Goal: Task Accomplishment & Management: Complete application form

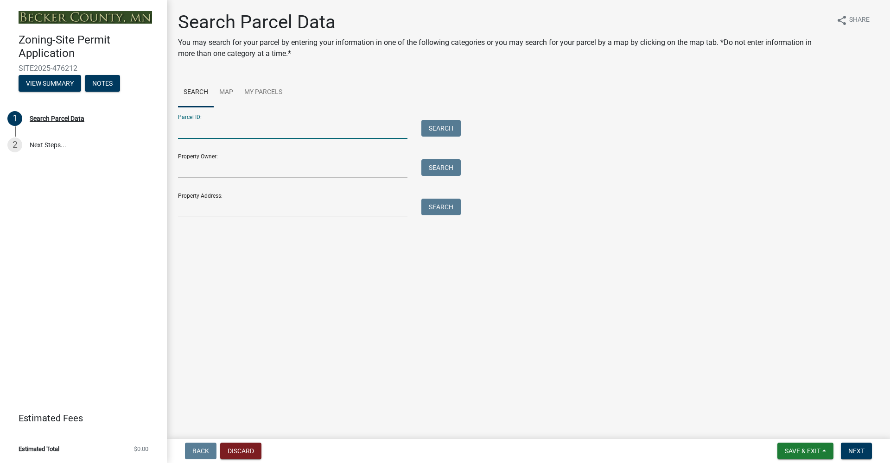
click at [199, 129] on input "Parcel ID:" at bounding box center [292, 129] width 229 height 19
click at [272, 134] on input "Parcel ID:" at bounding box center [292, 129] width 229 height 19
paste input "170309001"
type input "170309001"
click at [448, 125] on button "Search" at bounding box center [440, 128] width 39 height 17
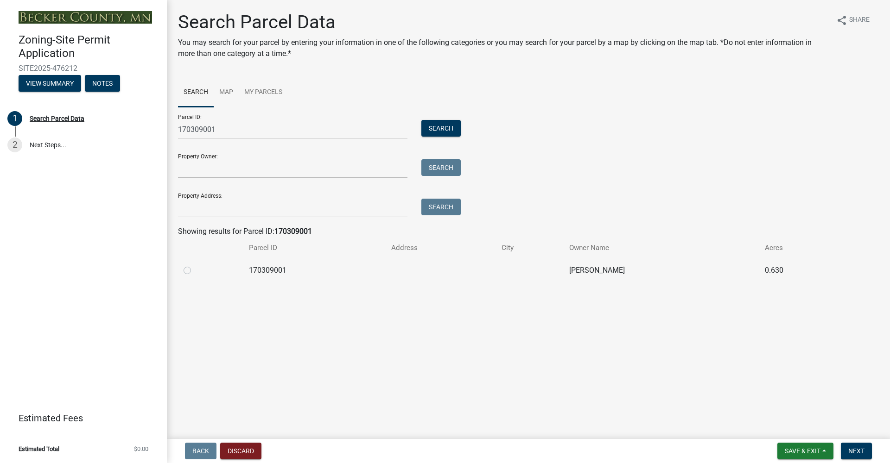
click at [195, 265] on label at bounding box center [195, 265] width 0 height 0
click at [195, 271] on input "radio" at bounding box center [198, 268] width 6 height 6
radio input "true"
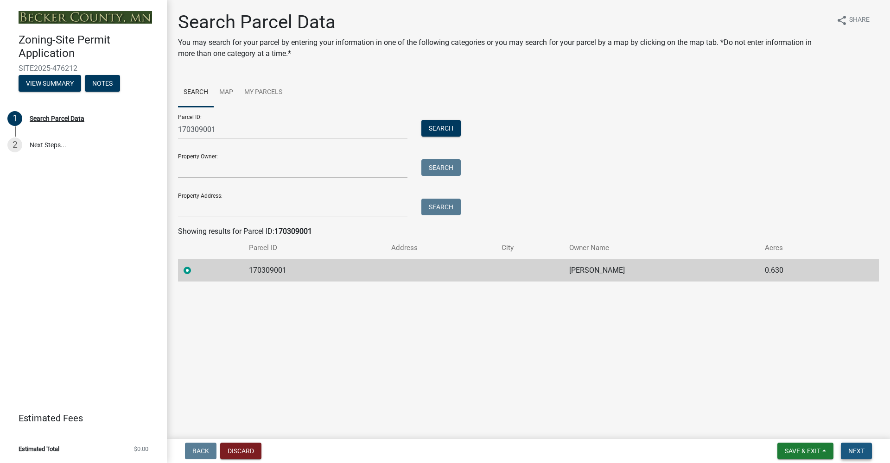
click at [857, 449] on span "Next" at bounding box center [856, 451] width 16 height 7
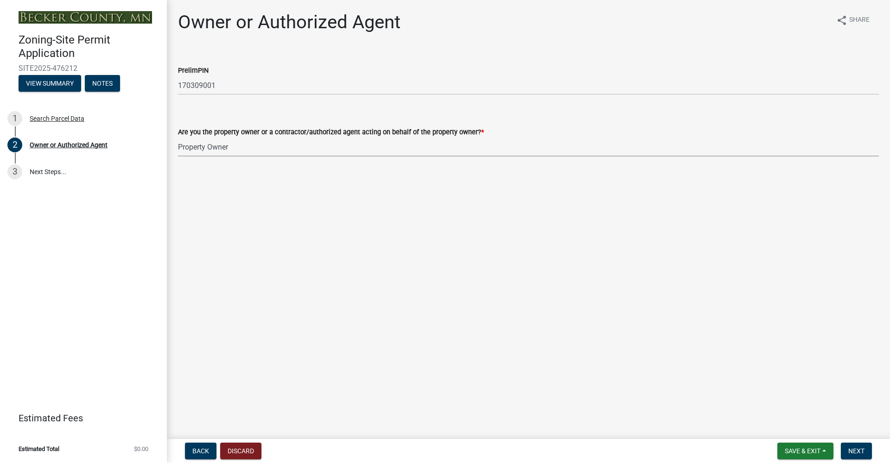
select select "3c674549-ed69-405f-b795-9fa3f7d47d9d"
click at [863, 452] on span "Next" at bounding box center [856, 451] width 16 height 7
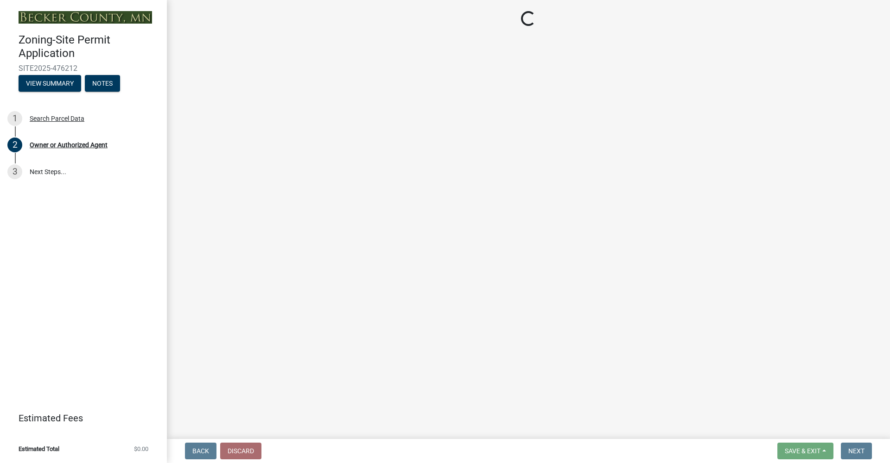
select select "9bce286e-d536-49ff-bab3-4b7d67f0814c"
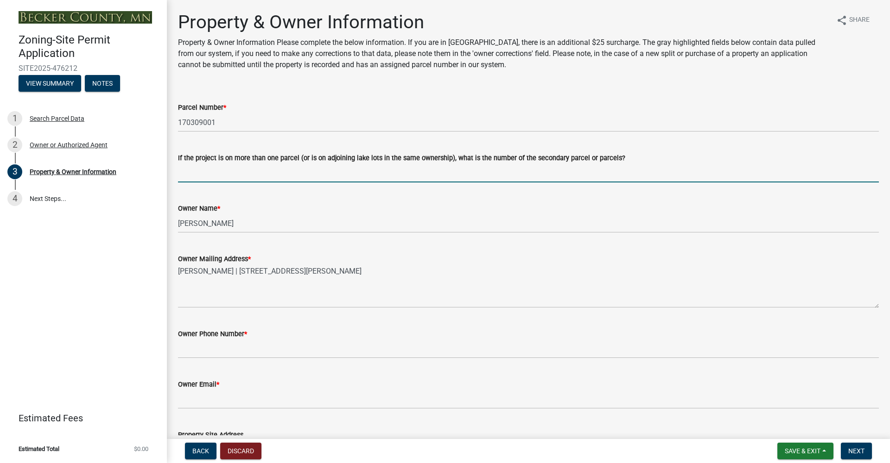
click at [245, 172] on input "If the project is on more than one parcel (or is on adjoining lake lots in the …" at bounding box center [528, 173] width 701 height 19
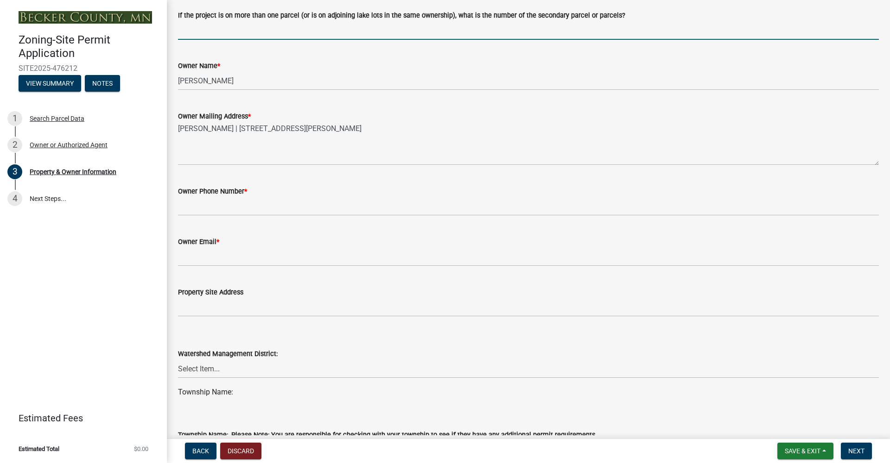
scroll to position [139, 0]
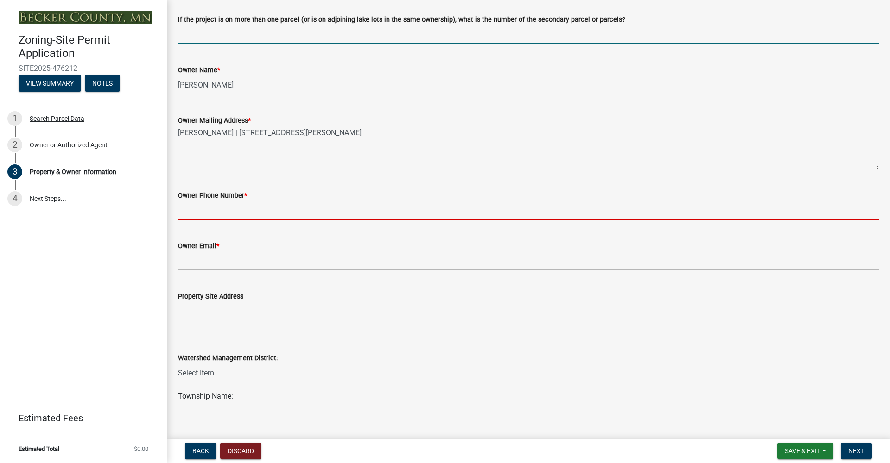
click at [256, 203] on input "Owner Phone Number *" at bounding box center [528, 210] width 701 height 19
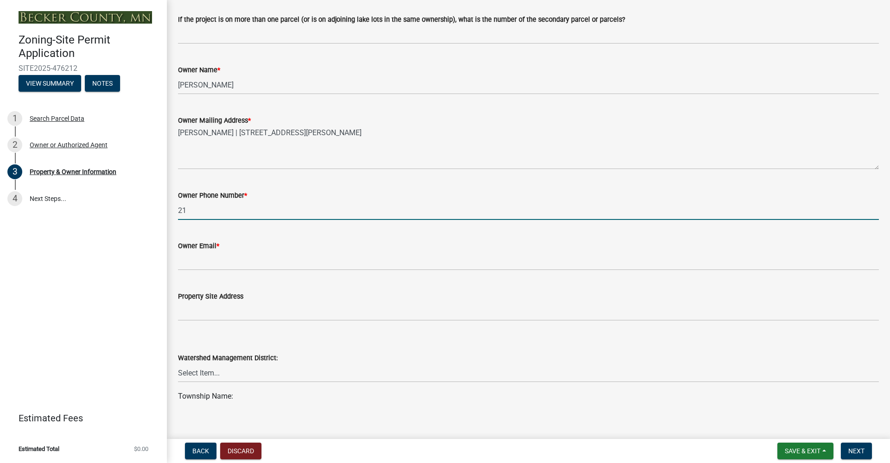
type input "218"
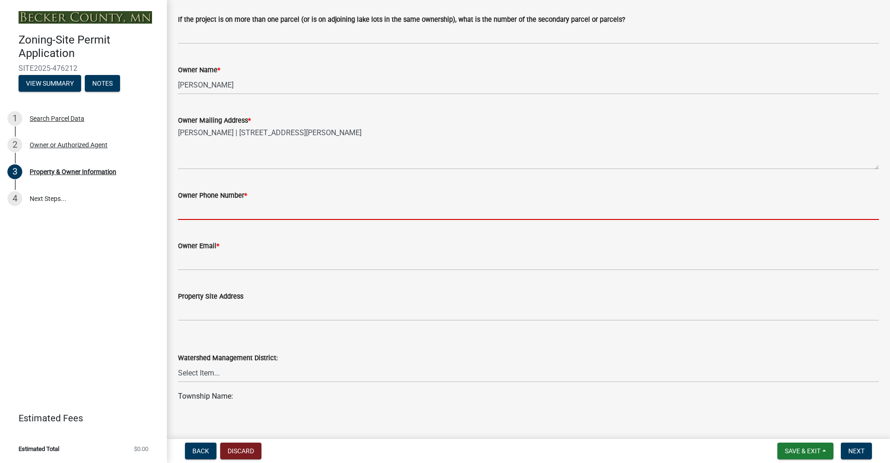
type input "2187903599"
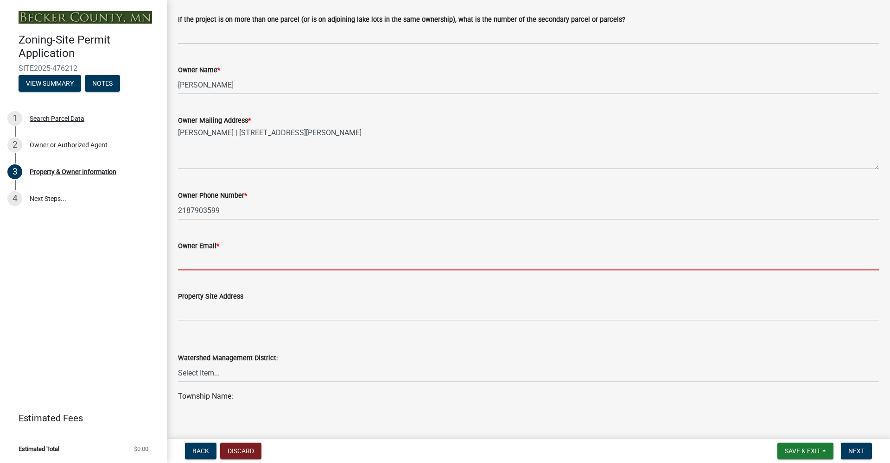
click at [204, 263] on input "Owner Email *" at bounding box center [528, 261] width 701 height 19
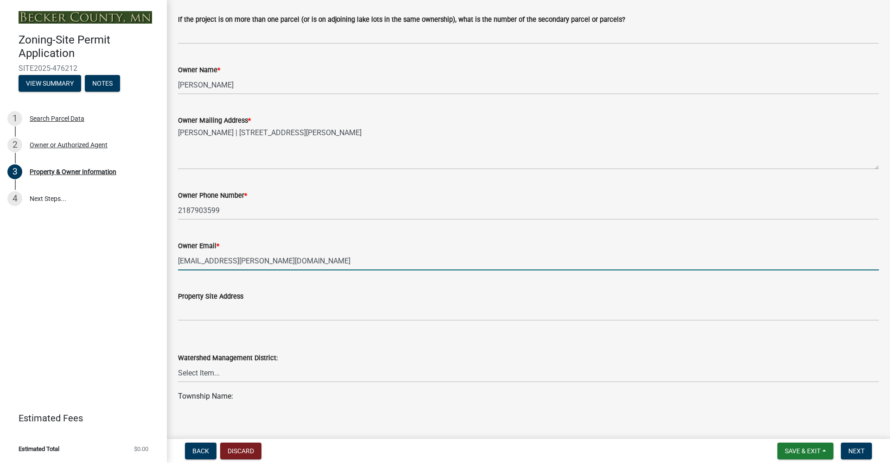
type input "[EMAIL_ADDRESS][PERSON_NAME][DOMAIN_NAME]"
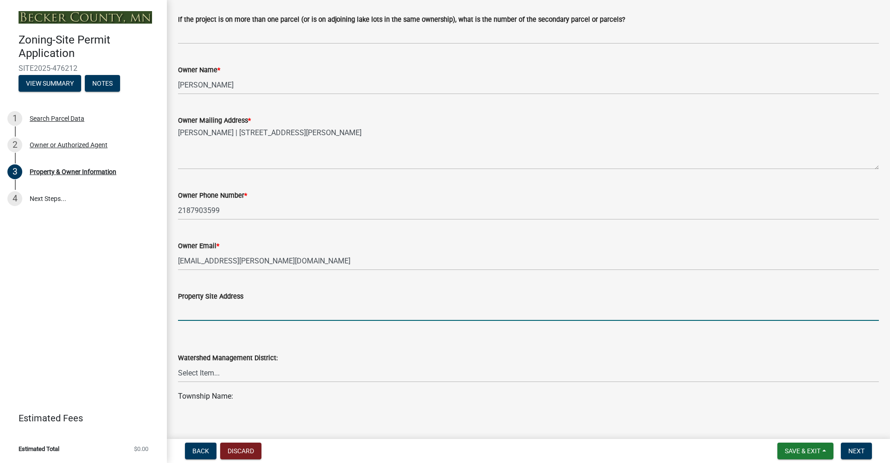
click at [206, 311] on input "Property Site Address" at bounding box center [528, 311] width 701 height 19
type input "11187 w"
type input "[STREET_ADDRESS][PERSON_NAME]"
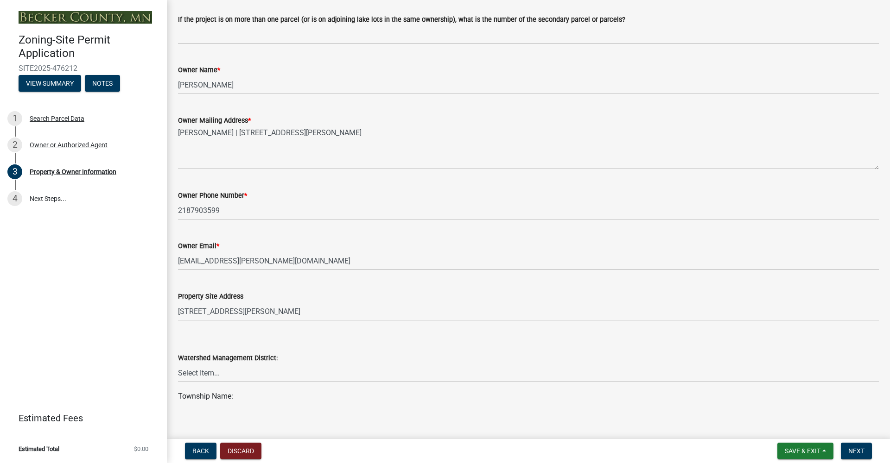
click at [340, 401] on div "Township Name:" at bounding box center [528, 396] width 701 height 11
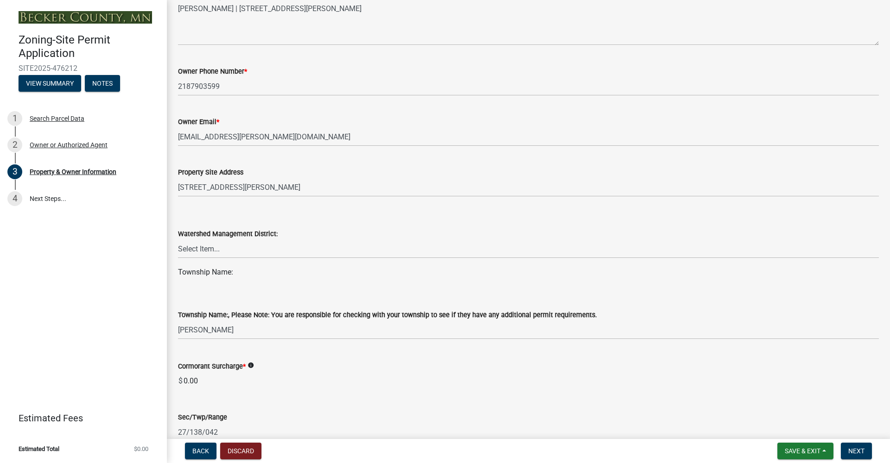
scroll to position [267, 0]
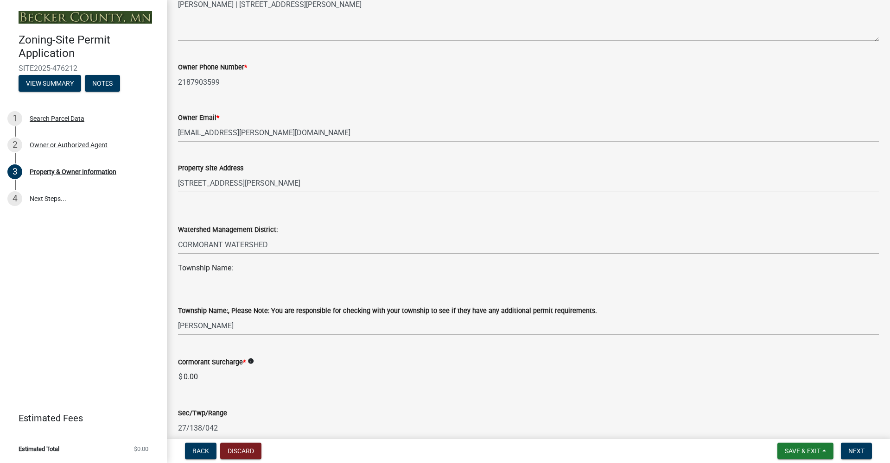
select select "2da4ad59-79e4-4897-a878-b9bb9cb10a27"
click at [288, 276] on wm-data-entity-input "Township Name:" at bounding box center [528, 272] width 701 height 19
click at [229, 270] on div "Township Name:" at bounding box center [528, 268] width 701 height 11
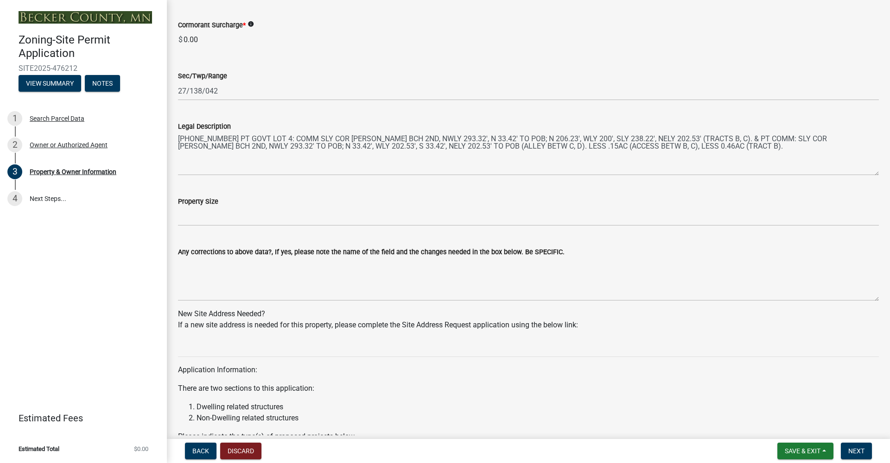
scroll to position [606, 0]
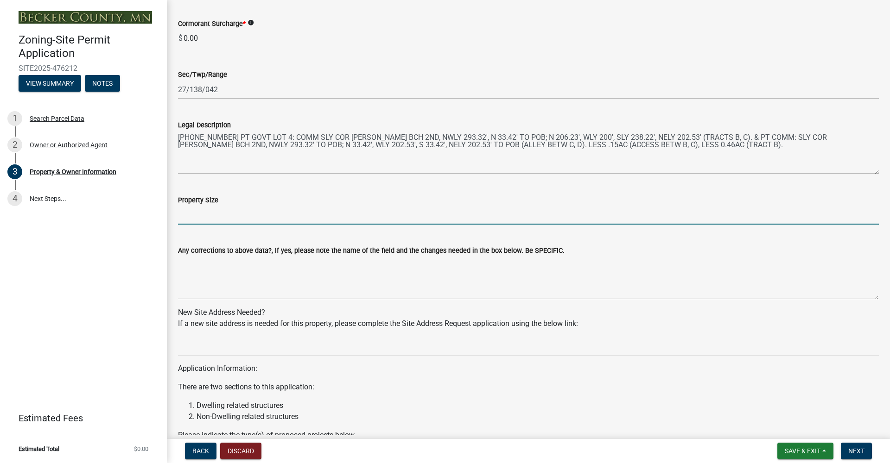
click at [385, 216] on input "Property Size" at bounding box center [528, 215] width 701 height 19
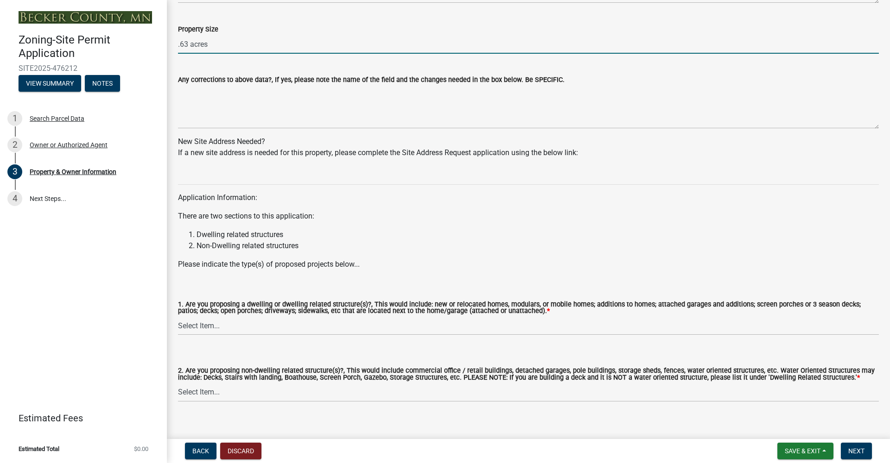
scroll to position [794, 0]
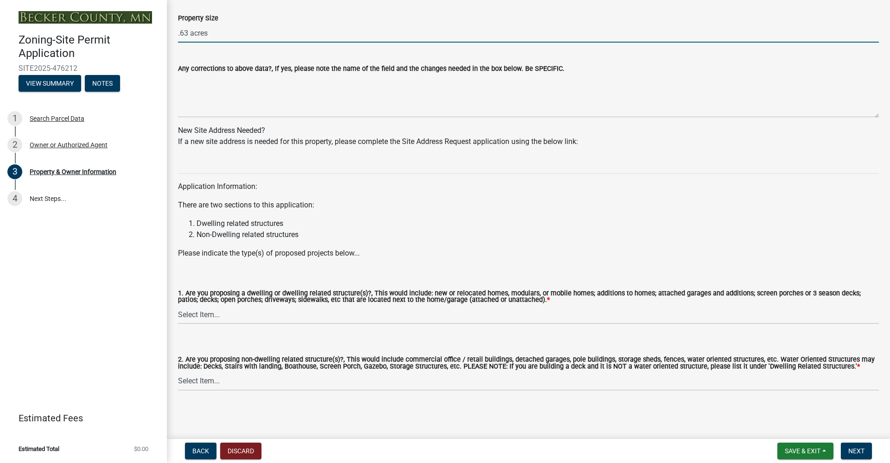
type input ".63 acres"
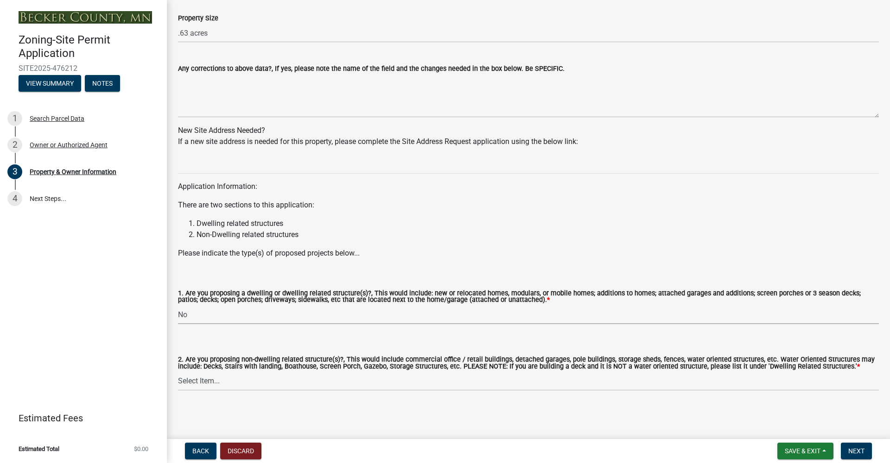
select select "fcf6d223-6c57-4dc5-b63a-a94704169022"
select select "5a5634ed-f11e-4c7b-90e1-096e6cfd17b9"
click at [854, 448] on span "Next" at bounding box center [856, 451] width 16 height 7
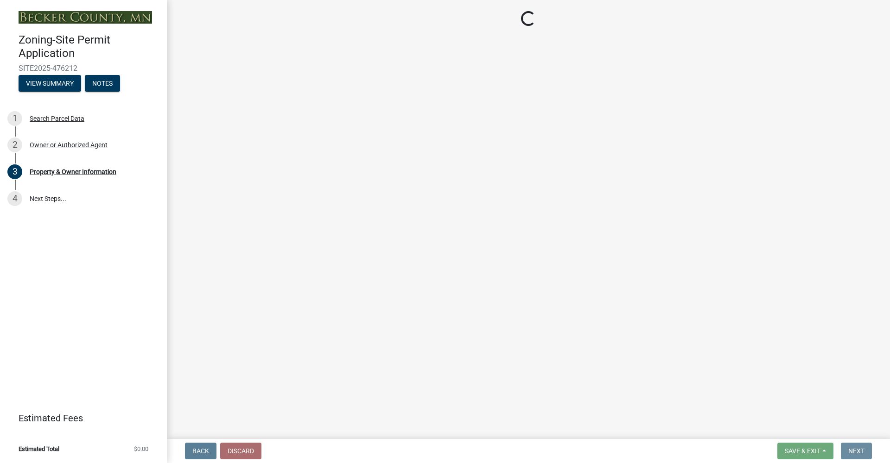
scroll to position [0, 0]
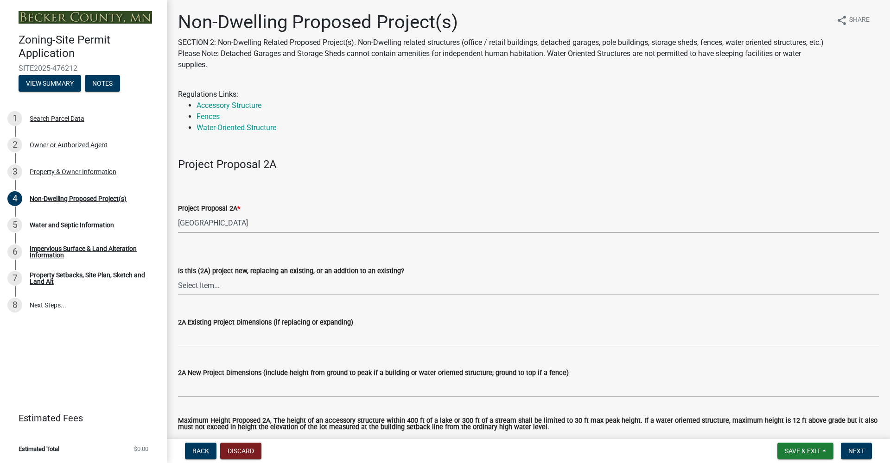
select select "6ced1b54-2913-4dbf-9776-23baa6524e46"
select select "3a2d96d3-fd69-4ed9-bae4-7a5aa03a7e58"
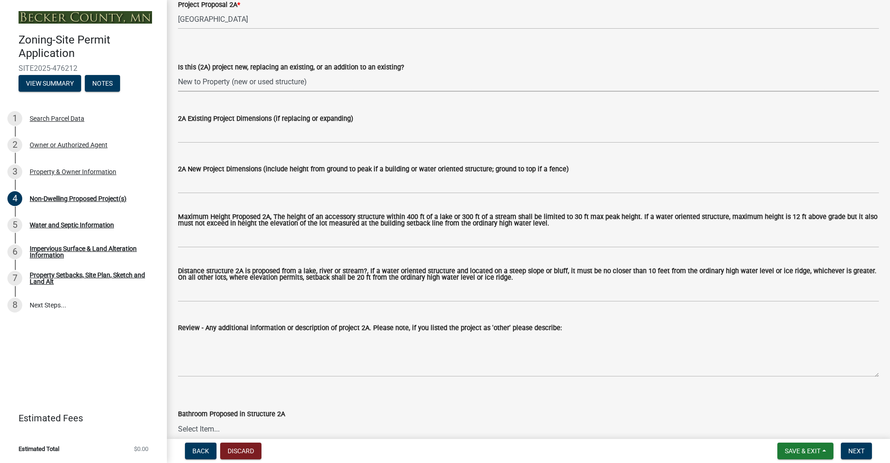
scroll to position [195, 0]
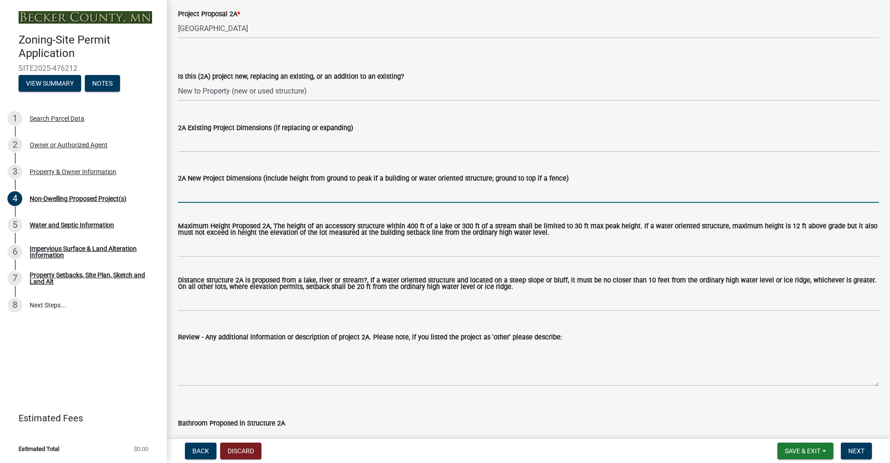
click at [212, 192] on input "2A New Project Dimensions (include height from ground to peak if a building or …" at bounding box center [528, 193] width 701 height 19
click at [185, 194] on input "40 x 40. height 20ft" at bounding box center [528, 193] width 701 height 19
click at [206, 193] on input "40ft x 40. height 20ft" at bounding box center [528, 193] width 701 height 19
type input "40ft x 40ft. height 20ft"
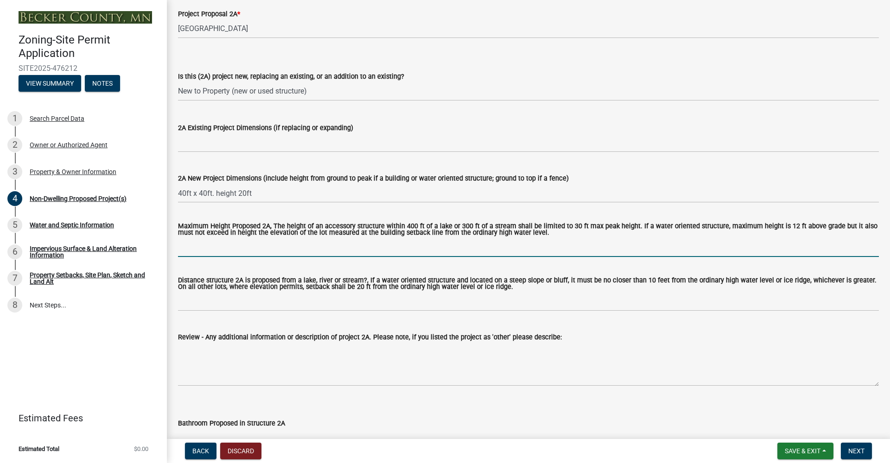
click at [236, 253] on input "Maximum Height Proposed 2A, The height of an accessory structure within 400 ft …" at bounding box center [528, 247] width 701 height 19
type input "Within standards"
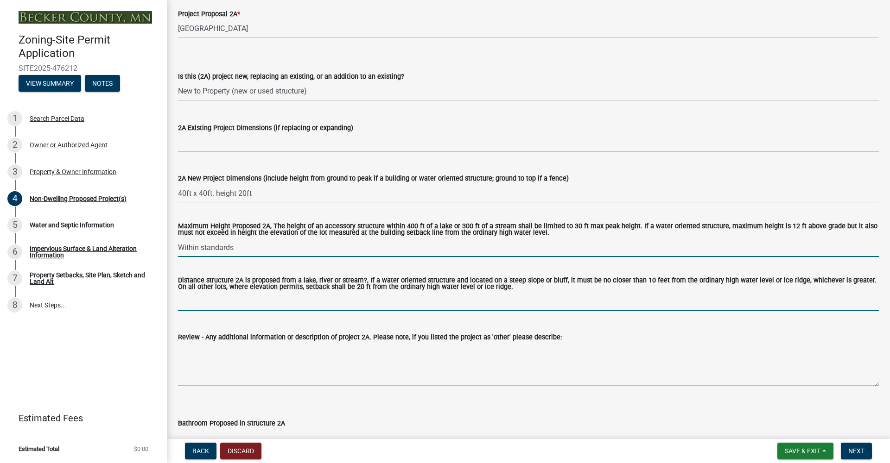
click at [219, 304] on input "Distance structure 2A is proposed from a lake, river or stream?, If a water ori…" at bounding box center [528, 301] width 701 height 19
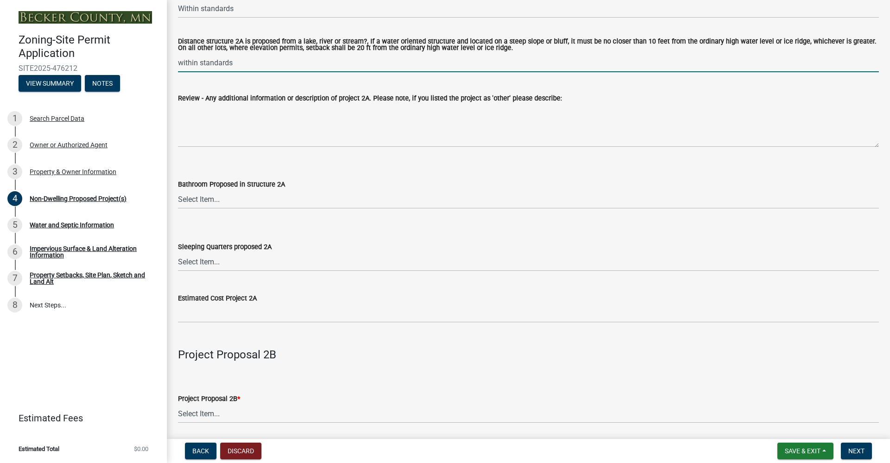
scroll to position [429, 0]
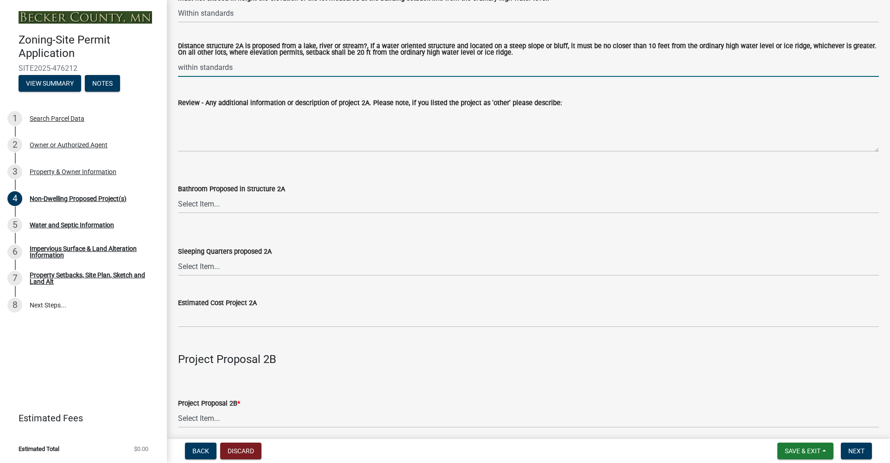
type input "within standards"
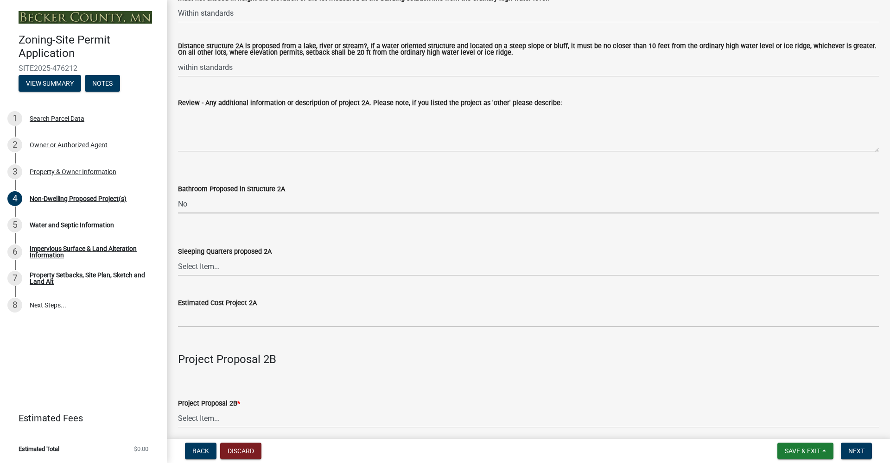
select select "cf118f3b-6469-426f-b247-8aeebfb0198d"
select select "d5258256-81e9-4688-bc84-b01445ee29b6"
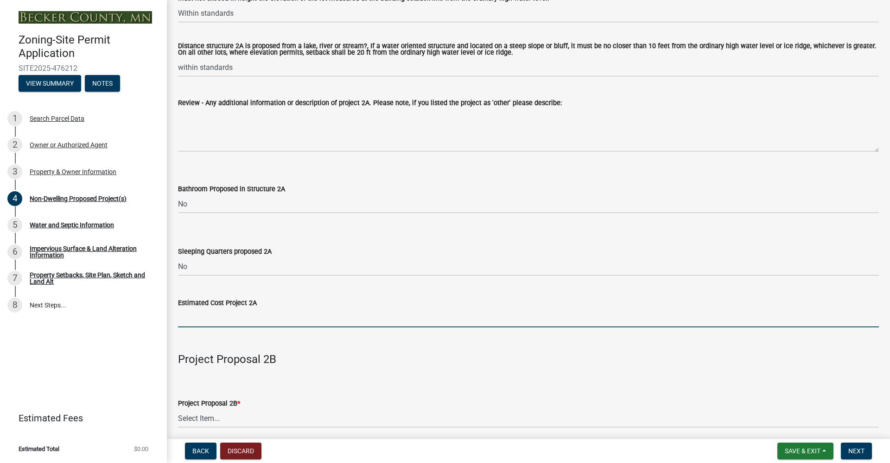
click at [245, 319] on input "text" at bounding box center [528, 318] width 701 height 19
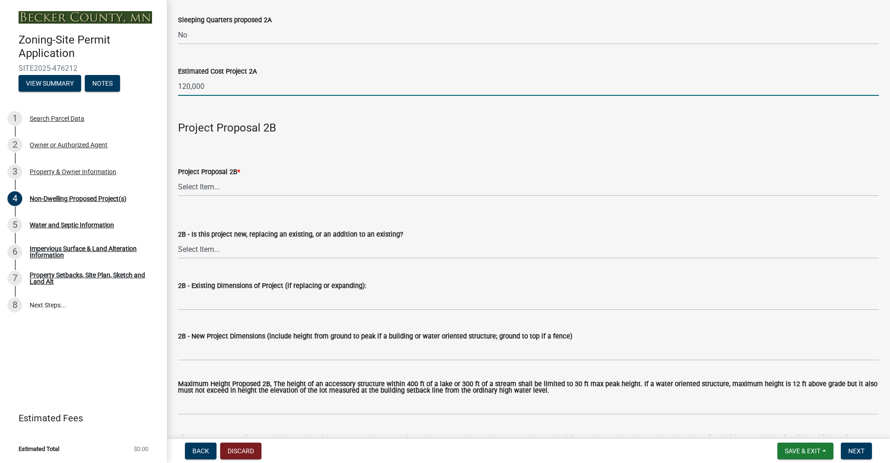
scroll to position [656, 0]
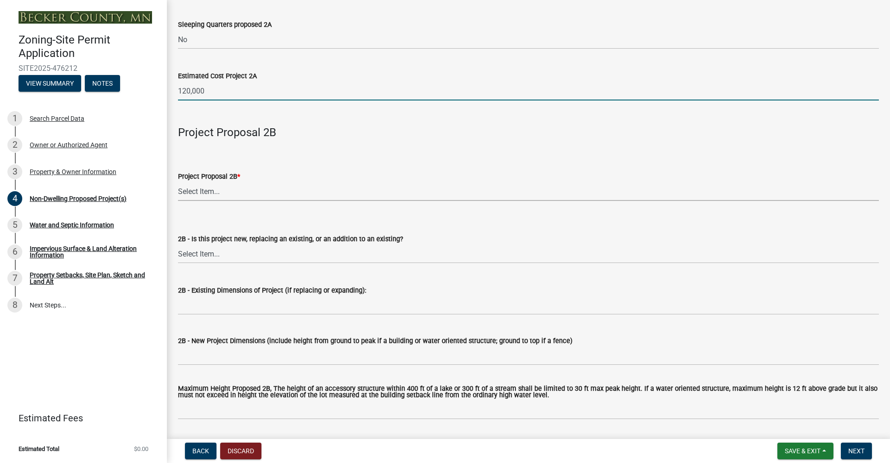
type input "120000"
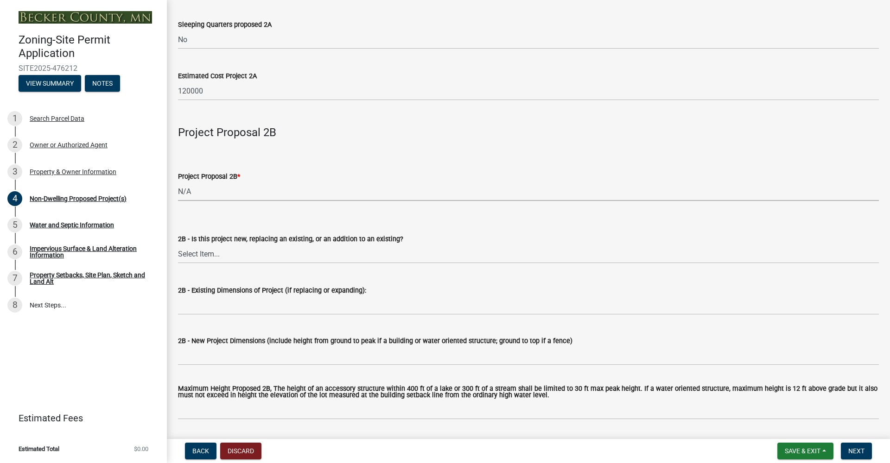
select select "258cbdbc-8629-455d-9fed-6a57bf82144e"
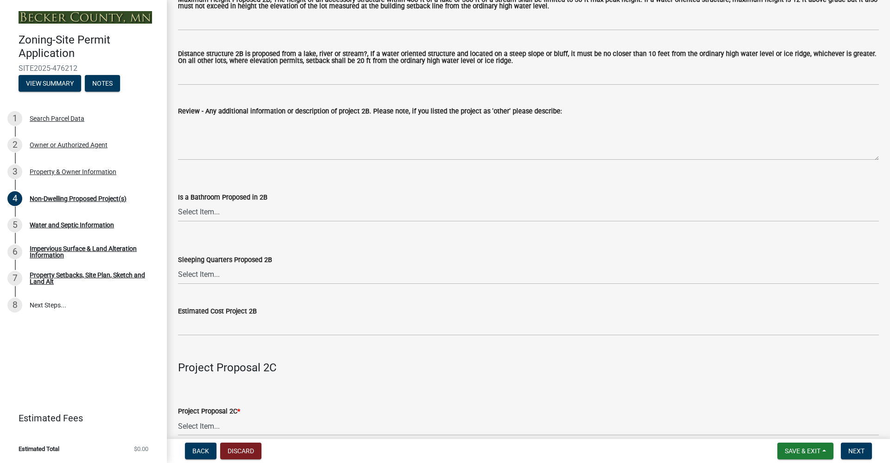
scroll to position [1074, 0]
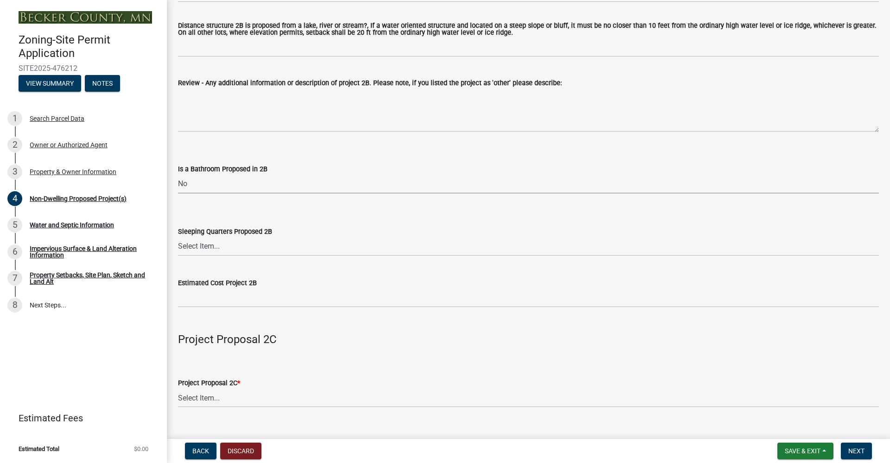
select select "a5a24bbb-d142-4a96-81aa-f197e501dfcc"
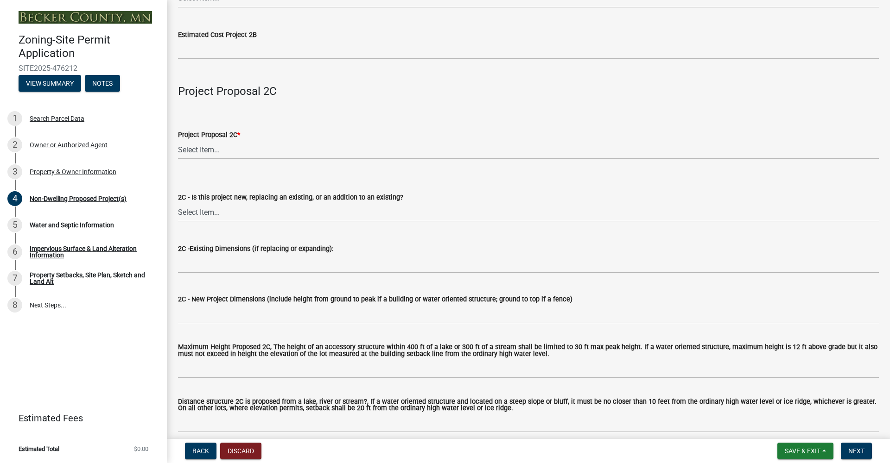
scroll to position [1315, 0]
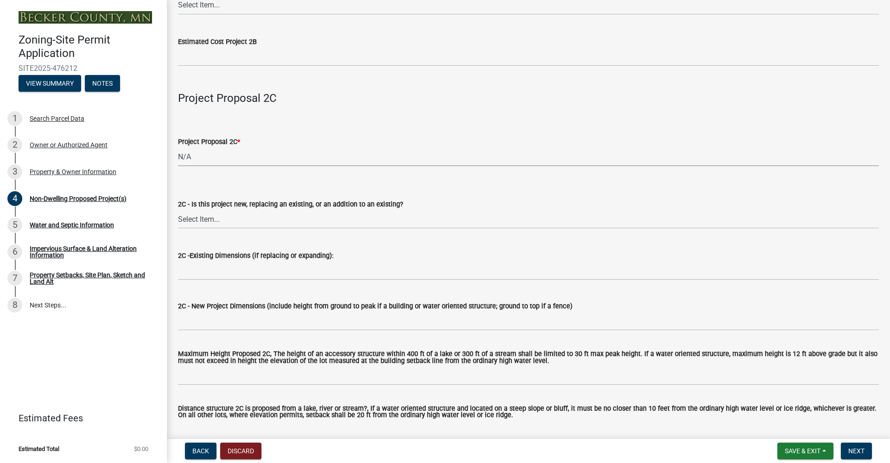
select select "a9a8393f-3c28-47b8-b6d9-84c94641c3fc"
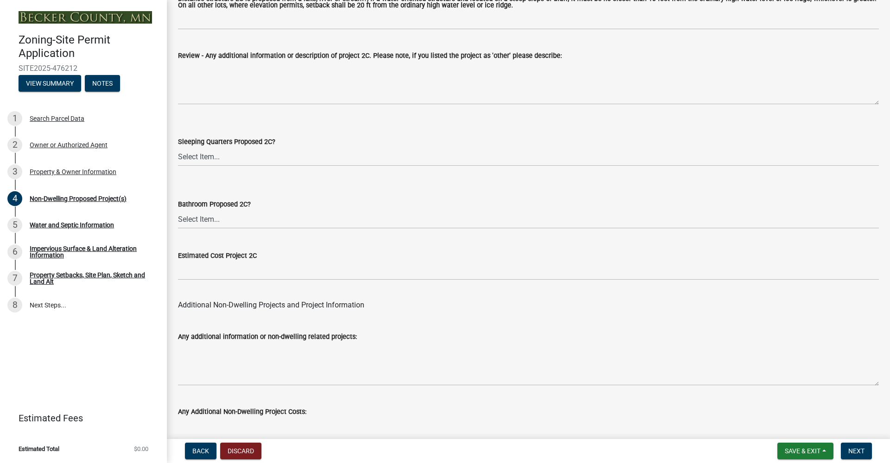
scroll to position [1768, 0]
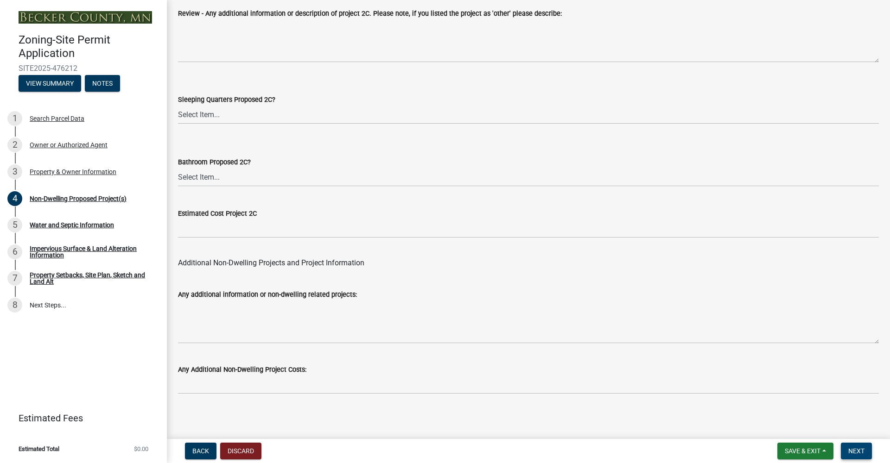
click at [857, 449] on span "Next" at bounding box center [856, 451] width 16 height 7
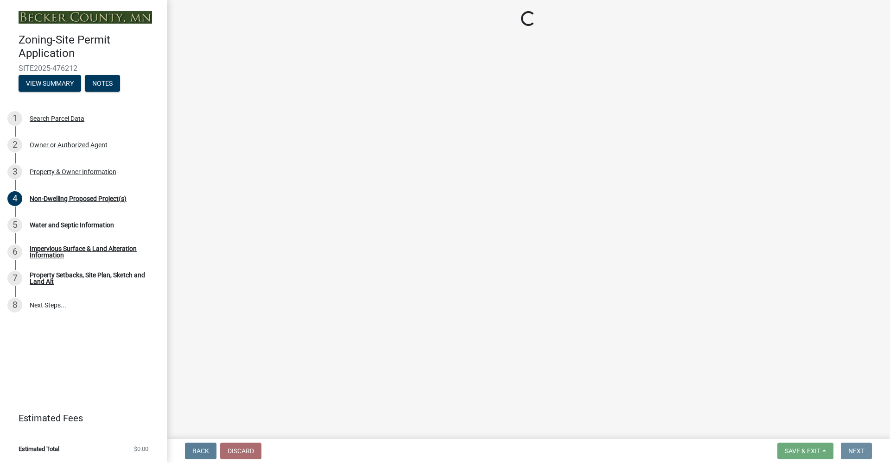
scroll to position [0, 0]
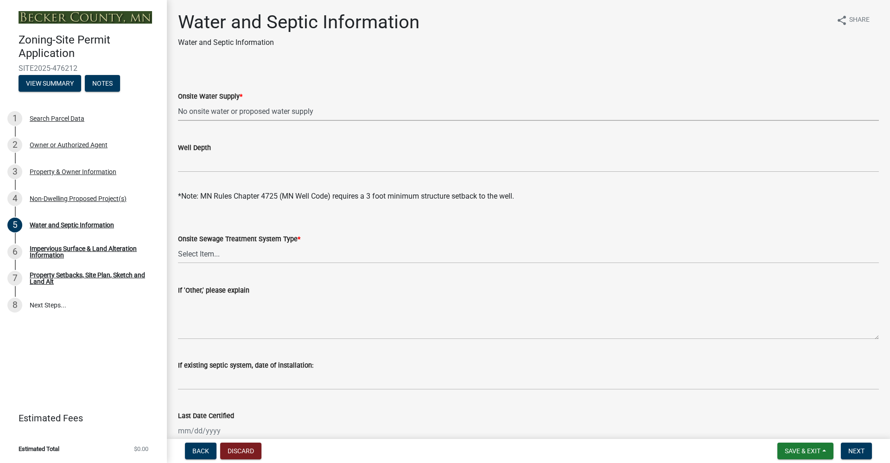
select select "36c179e4-d9bc-4e26-9fa7-a2562bd8114c"
select select "a01a1fb1-1490-43e2-af36-29ac4cf5629f"
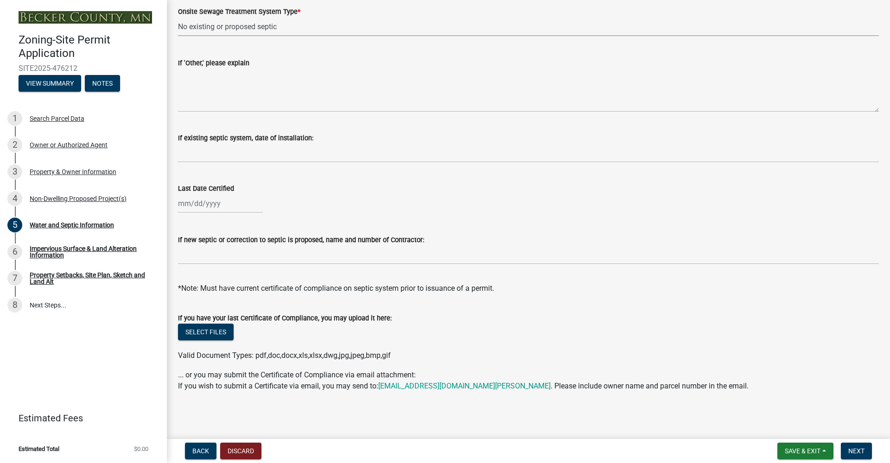
scroll to position [228, 0]
click at [863, 450] on span "Next" at bounding box center [856, 451] width 16 height 7
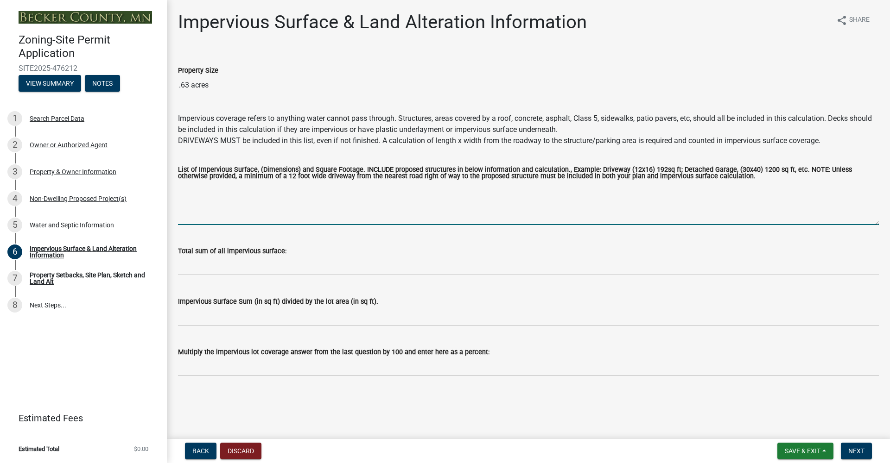
click at [195, 210] on textarea "List of Impervious Surface, (Dimensions) and Square Footage. INCLUDE proposed s…" at bounding box center [528, 204] width 701 height 44
click at [193, 217] on textarea "List of Impervious Surface, (Dimensions) and Square Footage. INCLUDE proposed s…" at bounding box center [528, 204] width 701 height 44
click at [184, 219] on textarea "List of Impervious Surface, (Dimensions) and Square Footage. INCLUDE proposed s…" at bounding box center [528, 204] width 701 height 44
type textarea "shop 1600 sq ft. driveway 900 sq ft"
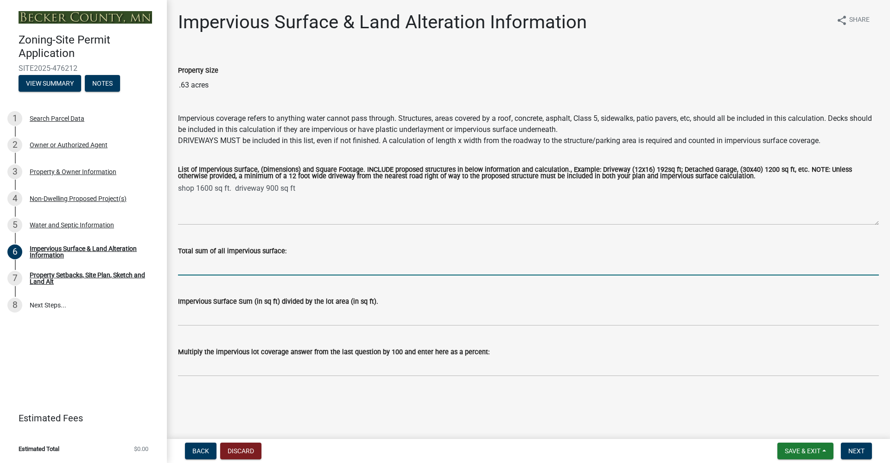
click at [200, 266] on input "Total sum of all impervious surface:" at bounding box center [528, 266] width 701 height 19
type input "2500 sq ft"
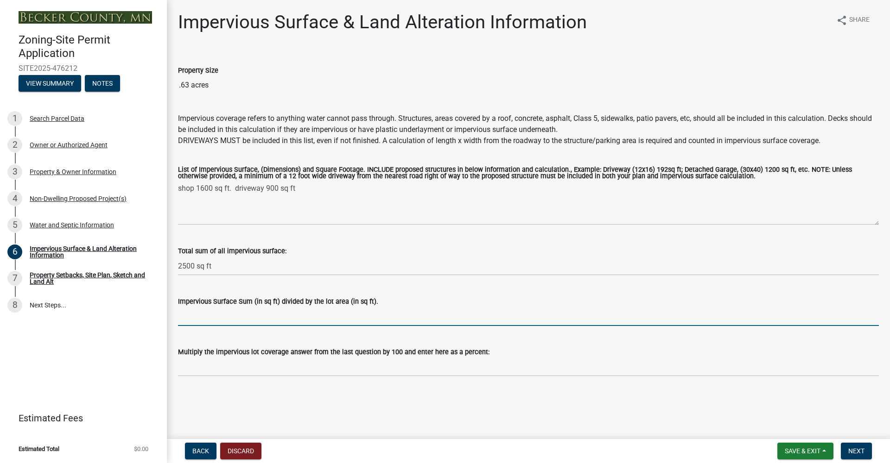
click at [202, 318] on input "Impervious Surface Sum (in sq ft) divided by the lot area (in sq ft)." at bounding box center [528, 316] width 701 height 19
type input ".09"
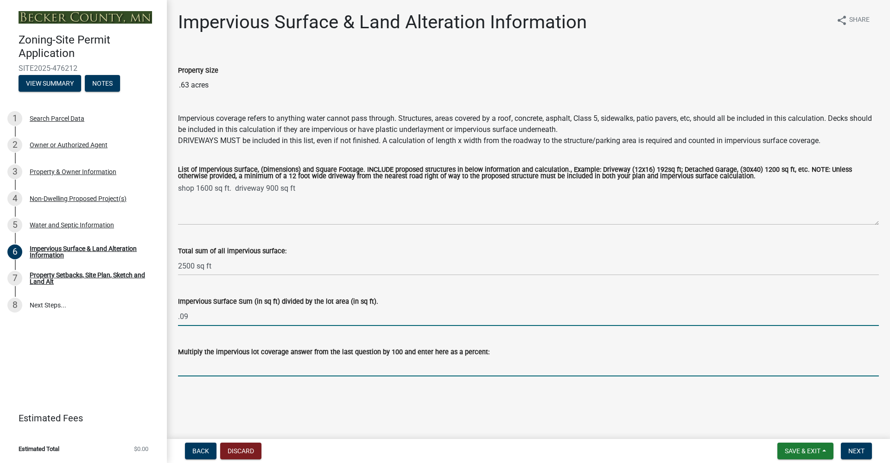
click at [217, 367] on input "Multiply the impervious lot coverage answer from the last question by 100 and e…" at bounding box center [528, 367] width 701 height 19
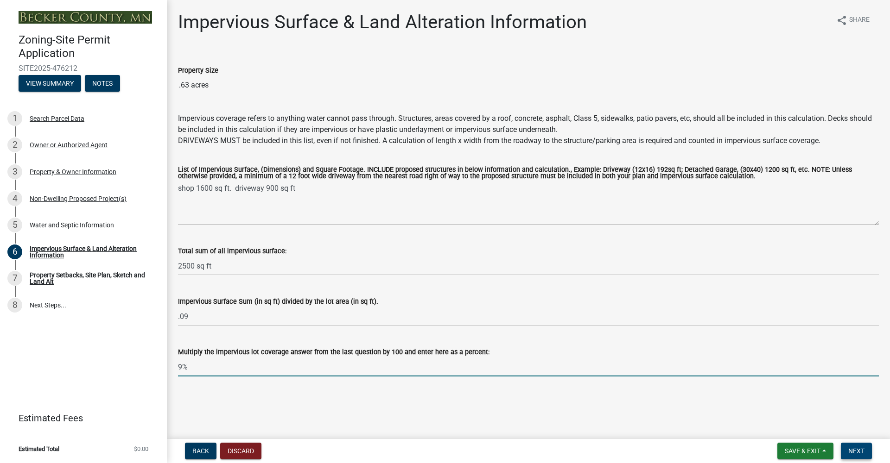
type input "9%"
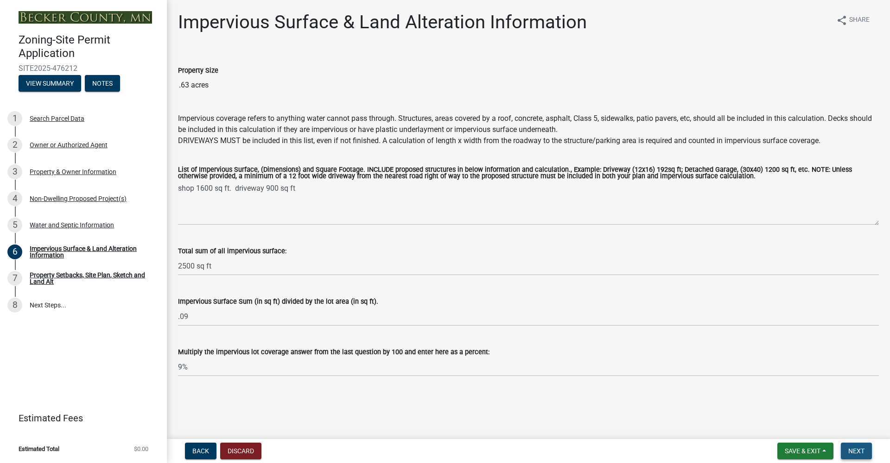
click at [866, 455] on button "Next" at bounding box center [856, 451] width 31 height 17
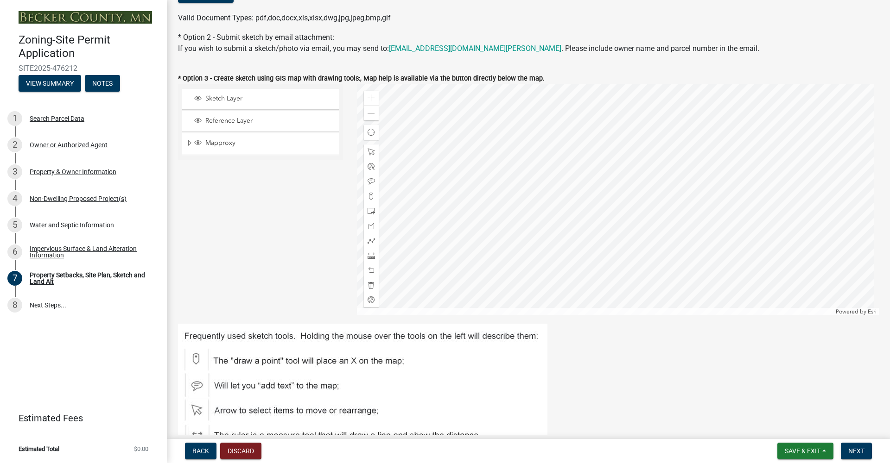
scroll to position [220, 0]
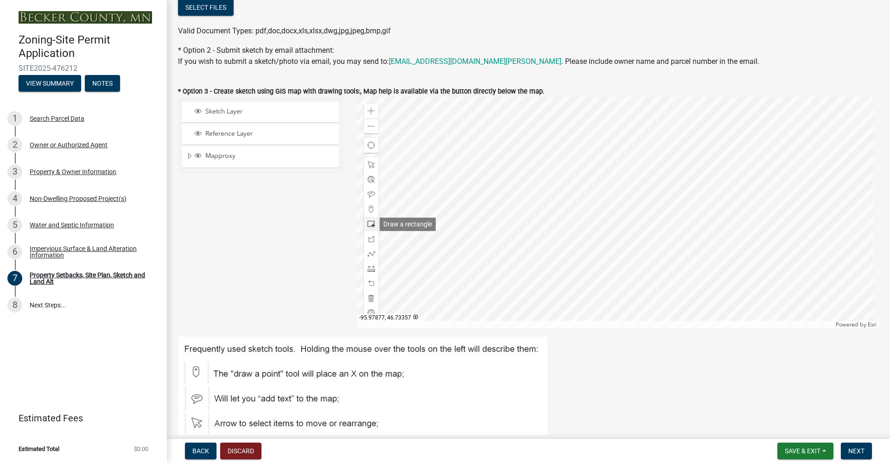
click at [370, 223] on span at bounding box center [370, 224] width 7 height 7
click at [370, 286] on span at bounding box center [370, 283] width 7 height 7
click at [369, 285] on span at bounding box center [370, 283] width 7 height 7
click at [369, 163] on span at bounding box center [370, 164] width 7 height 7
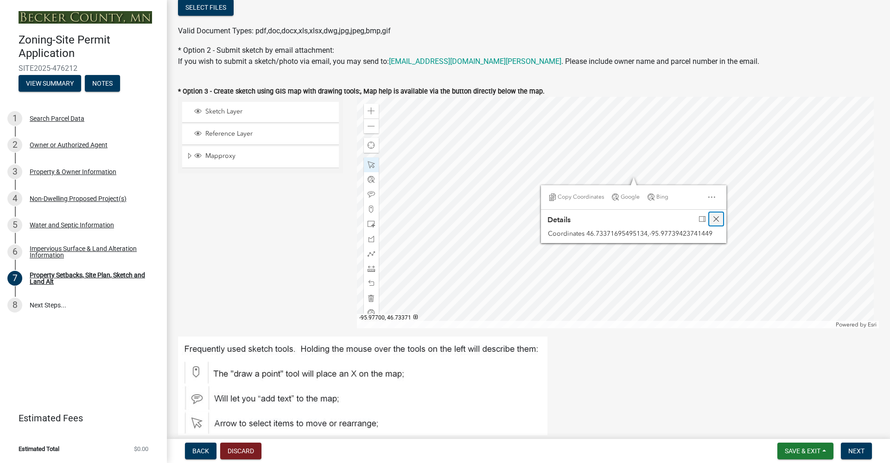
click at [713, 218] on span "Close" at bounding box center [715, 218] width 7 height 7
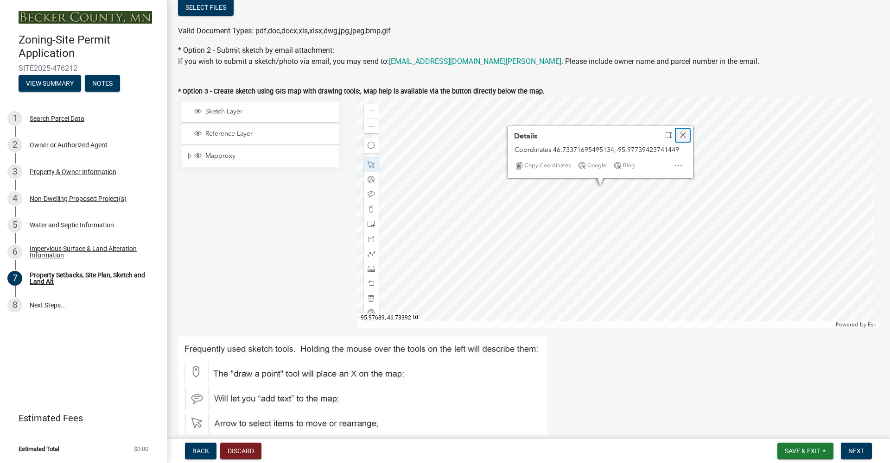
click at [679, 135] on span "Close" at bounding box center [682, 135] width 7 height 7
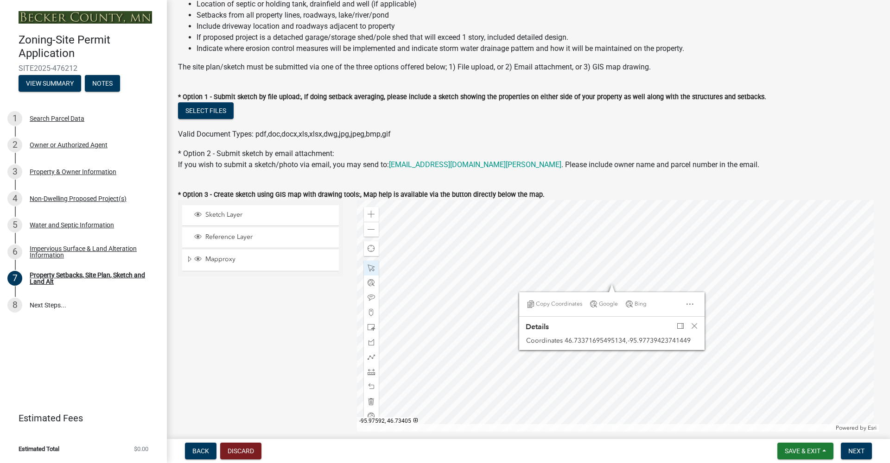
scroll to position [110, 0]
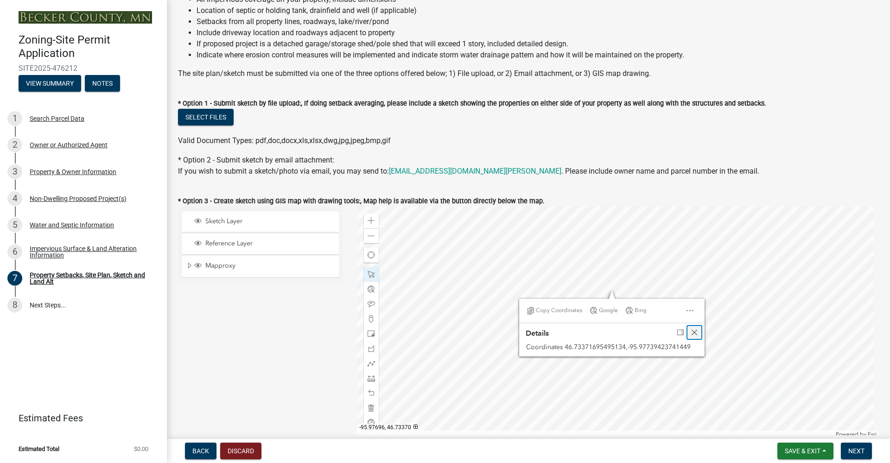
click at [694, 330] on span "Close" at bounding box center [694, 332] width 7 height 7
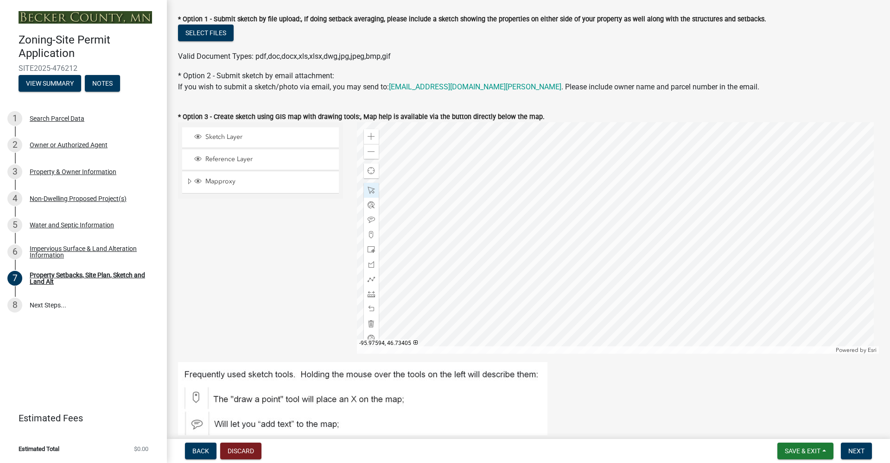
scroll to position [191, 0]
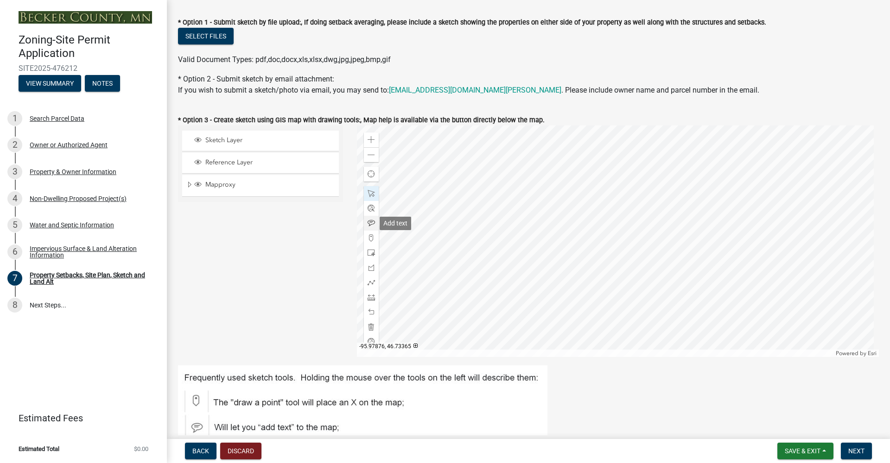
click at [367, 223] on span at bounding box center [370, 223] width 7 height 7
click at [373, 191] on span at bounding box center [370, 193] width 7 height 7
click at [690, 175] on span "Close" at bounding box center [689, 176] width 7 height 7
click at [695, 175] on span "Close" at bounding box center [694, 177] width 7 height 7
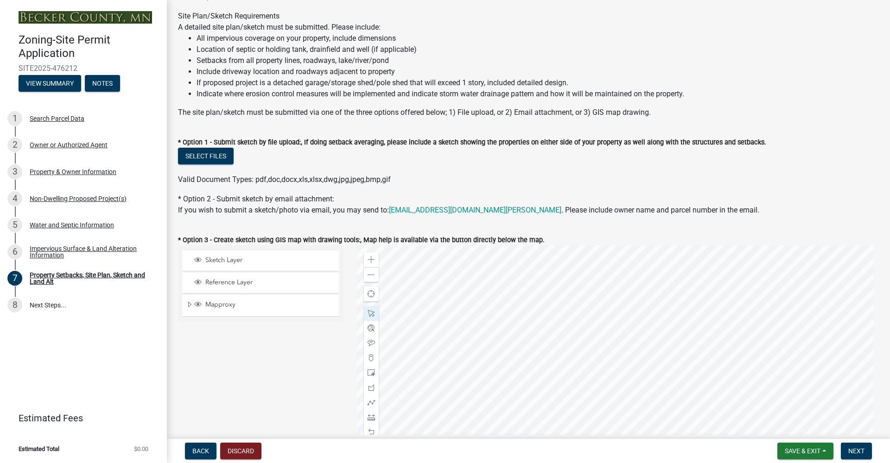
scroll to position [62, 0]
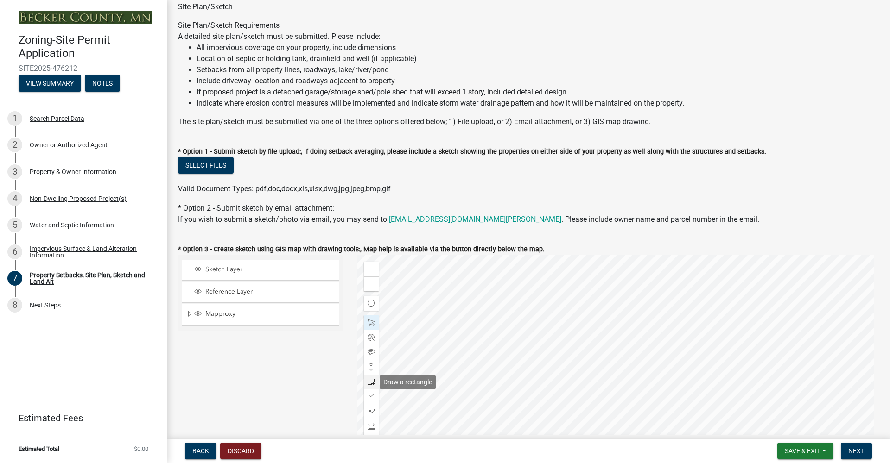
click at [369, 383] on span at bounding box center [370, 382] width 7 height 7
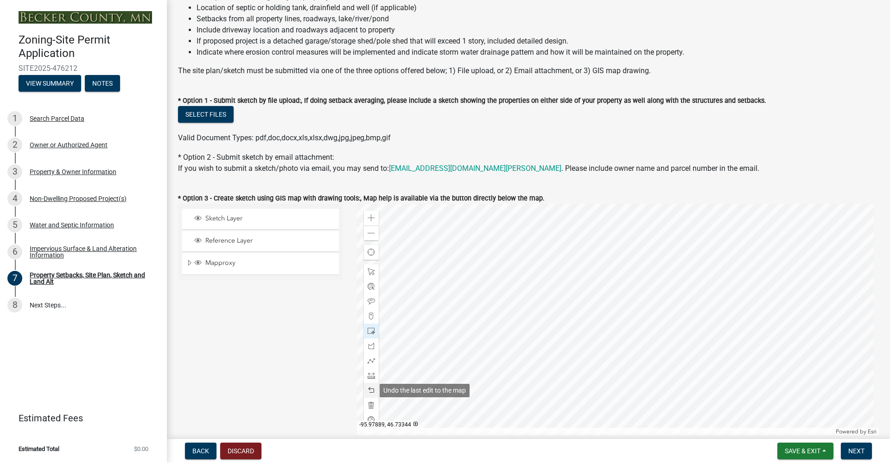
click at [369, 387] on span at bounding box center [370, 390] width 7 height 7
click at [371, 270] on span at bounding box center [370, 271] width 7 height 7
click at [372, 377] on span at bounding box center [370, 375] width 7 height 7
click at [370, 393] on span at bounding box center [370, 390] width 7 height 7
click at [369, 393] on span at bounding box center [370, 390] width 7 height 7
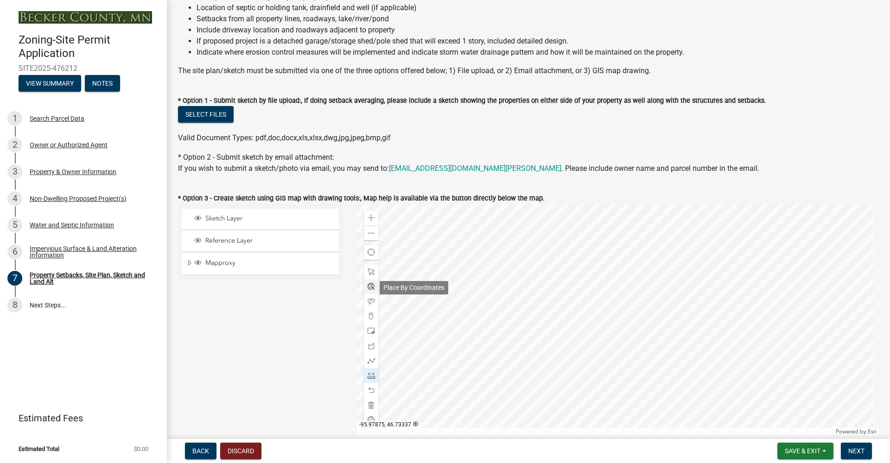
scroll to position [112, 0]
click at [370, 274] on span at bounding box center [370, 272] width 7 height 7
click at [703, 246] on span "Close" at bounding box center [701, 246] width 7 height 7
click at [372, 374] on span at bounding box center [370, 375] width 7 height 7
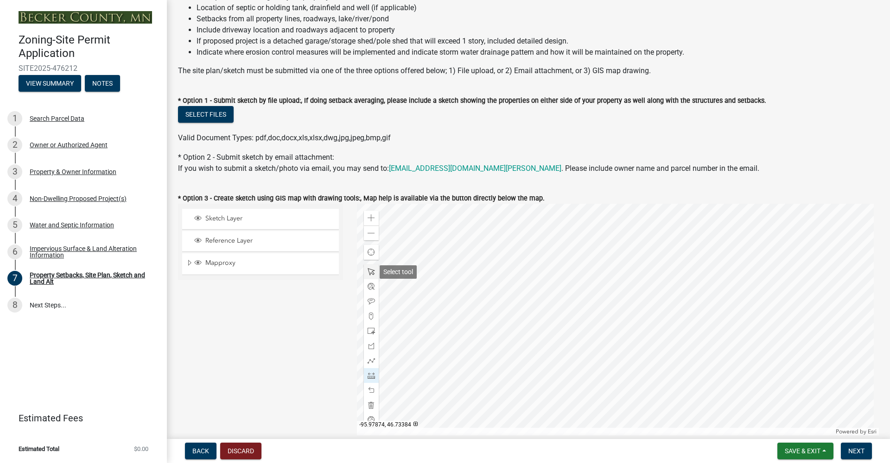
click at [368, 271] on span at bounding box center [370, 271] width 7 height 7
click at [367, 377] on span at bounding box center [370, 375] width 7 height 7
click at [367, 274] on span at bounding box center [370, 271] width 7 height 7
click at [701, 246] on span "Close" at bounding box center [700, 247] width 7 height 7
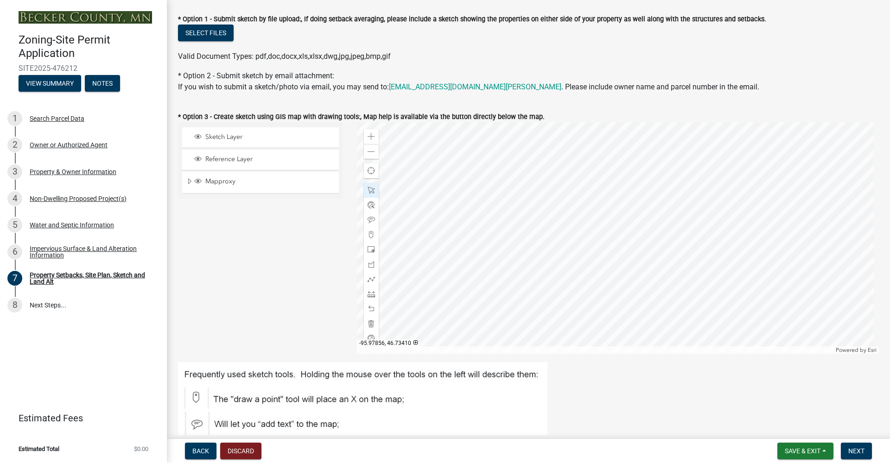
scroll to position [197, 0]
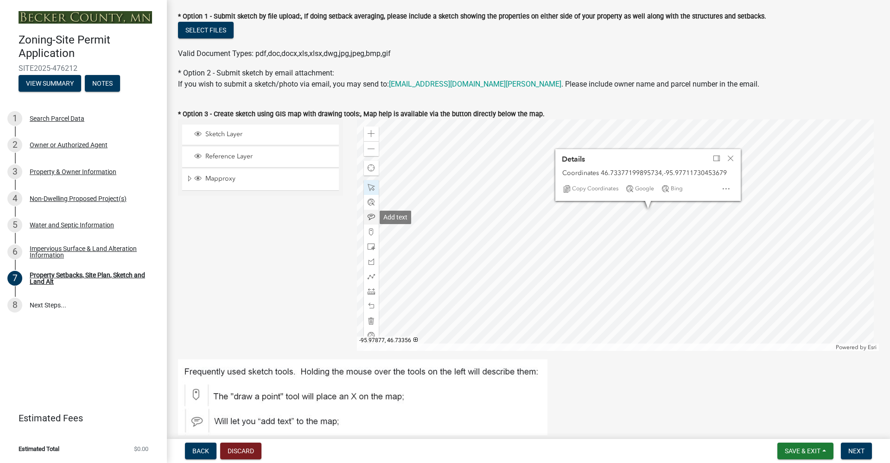
click at [369, 218] on span at bounding box center [370, 217] width 7 height 7
click at [730, 156] on span "Close" at bounding box center [730, 158] width 7 height 7
click at [370, 191] on div at bounding box center [371, 187] width 15 height 15
click at [731, 242] on span "Close" at bounding box center [733, 243] width 7 height 7
click at [369, 289] on span at bounding box center [370, 291] width 7 height 7
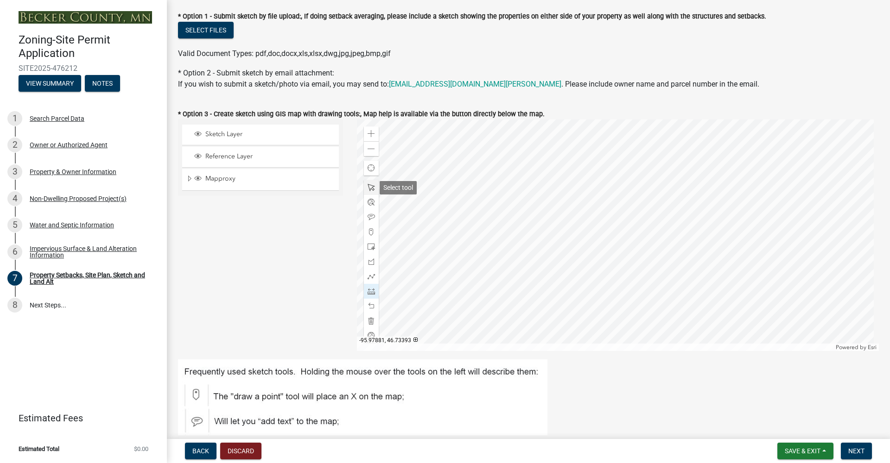
click at [369, 187] on span at bounding box center [370, 187] width 7 height 7
click at [370, 291] on span at bounding box center [370, 291] width 7 height 7
click at [367, 190] on span at bounding box center [370, 187] width 7 height 7
click at [717, 187] on span "Close" at bounding box center [719, 184] width 7 height 7
click at [368, 290] on span at bounding box center [370, 291] width 7 height 7
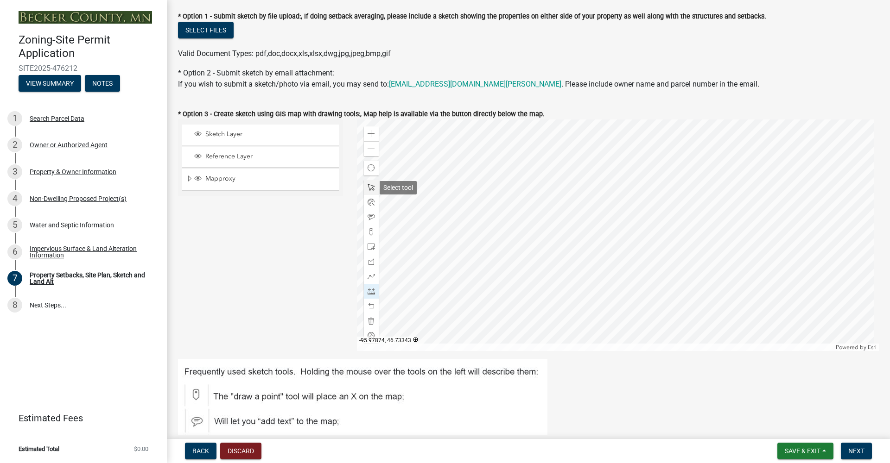
click at [370, 182] on div at bounding box center [371, 187] width 15 height 15
click at [697, 193] on span "Close" at bounding box center [696, 194] width 7 height 7
click at [373, 292] on span at bounding box center [370, 291] width 7 height 7
click at [369, 189] on span at bounding box center [370, 187] width 7 height 7
click at [710, 184] on span "Close" at bounding box center [711, 186] width 7 height 7
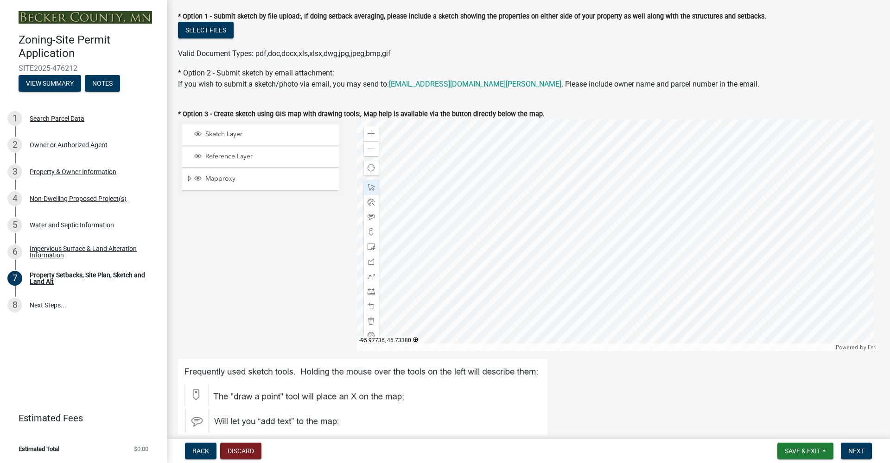
scroll to position [196, 0]
click at [370, 292] on span at bounding box center [370, 292] width 7 height 7
click at [368, 188] on span at bounding box center [370, 188] width 7 height 7
click at [370, 231] on span at bounding box center [370, 232] width 7 height 7
click at [370, 308] on span at bounding box center [370, 307] width 7 height 7
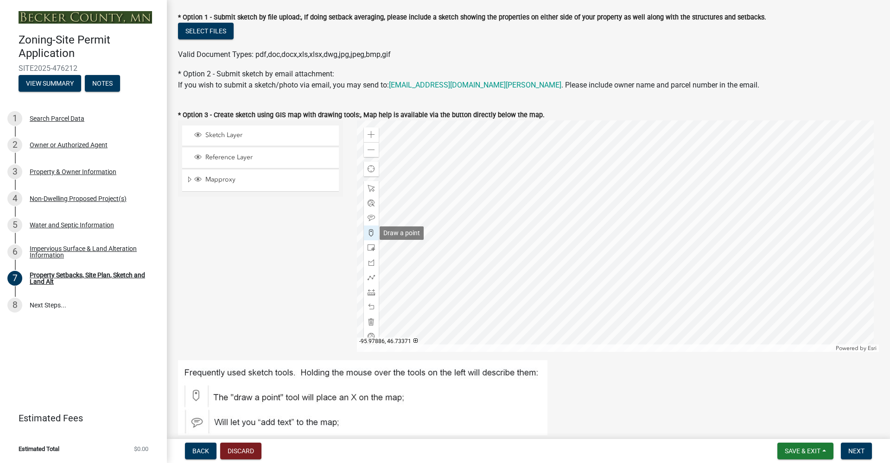
click at [368, 234] on span at bounding box center [370, 232] width 7 height 7
click at [368, 233] on span at bounding box center [370, 232] width 7 height 7
click at [371, 308] on span at bounding box center [370, 307] width 7 height 7
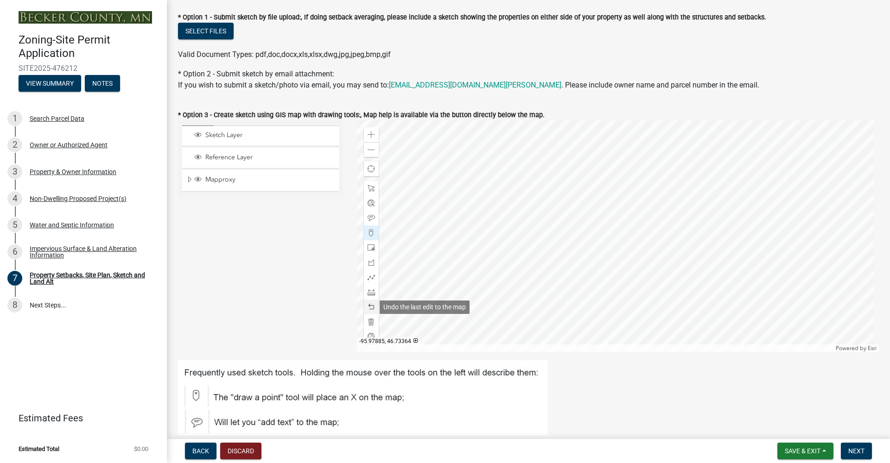
click at [371, 308] on span at bounding box center [370, 307] width 7 height 7
click at [370, 307] on span at bounding box center [370, 307] width 7 height 7
click at [371, 276] on span at bounding box center [370, 277] width 7 height 7
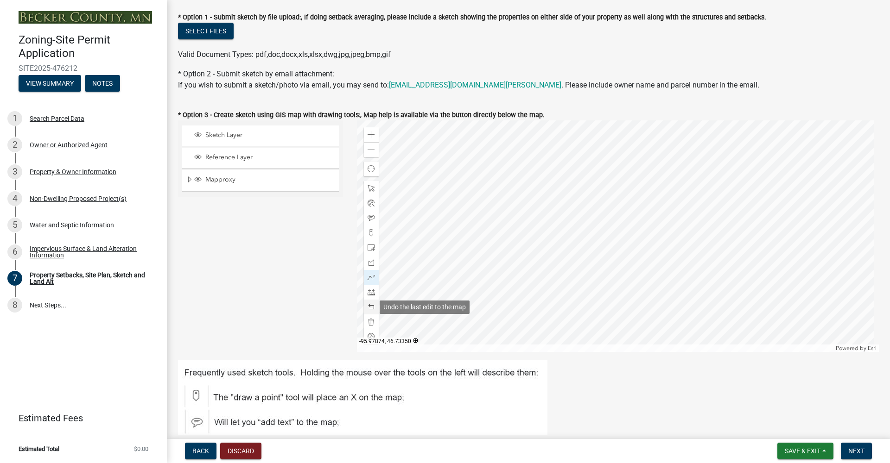
click at [371, 306] on span at bounding box center [370, 307] width 7 height 7
click at [372, 309] on span at bounding box center [370, 307] width 7 height 7
click at [371, 191] on span at bounding box center [370, 188] width 7 height 7
click at [712, 184] on span "Close" at bounding box center [710, 182] width 7 height 7
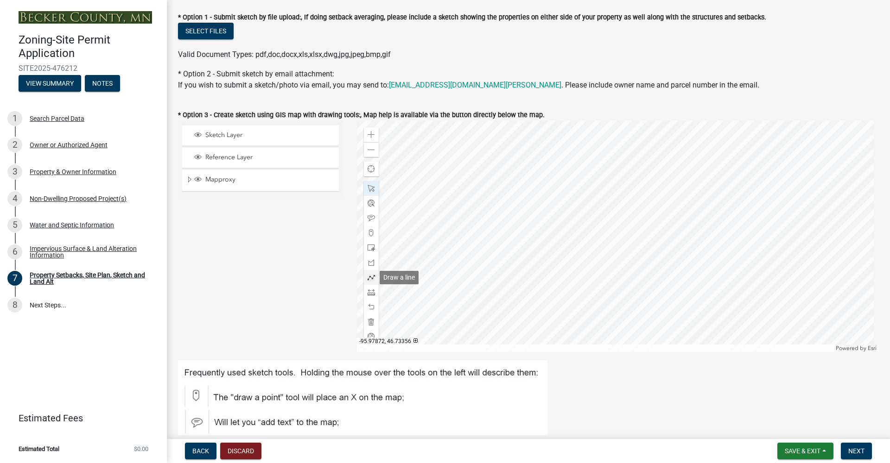
click at [368, 276] on span at bounding box center [370, 277] width 7 height 7
click at [365, 190] on div at bounding box center [371, 188] width 15 height 15
click at [365, 282] on div at bounding box center [371, 277] width 15 height 15
click at [369, 185] on span at bounding box center [370, 188] width 7 height 7
click at [679, 182] on span "Close" at bounding box center [679, 185] width 7 height 7
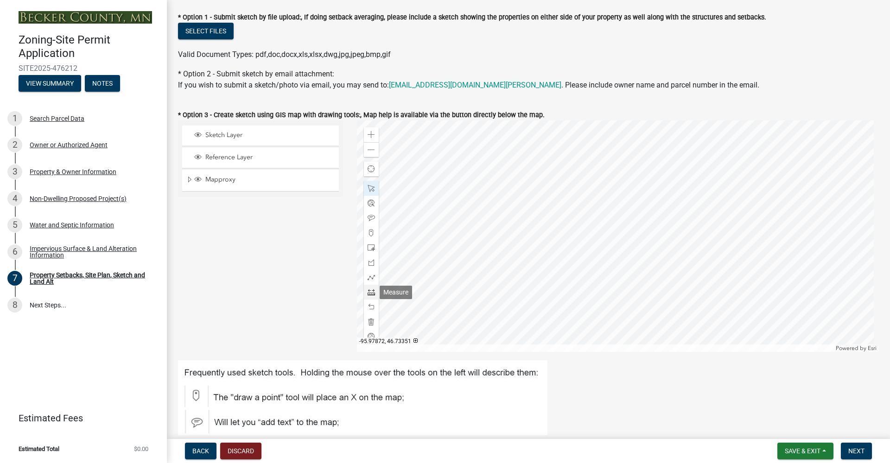
click at [367, 293] on span at bounding box center [370, 292] width 7 height 7
click at [373, 189] on span at bounding box center [370, 188] width 7 height 7
click at [677, 192] on span "Close" at bounding box center [680, 191] width 7 height 7
click at [699, 199] on span "Close" at bounding box center [700, 197] width 7 height 7
click at [668, 196] on span "Close" at bounding box center [668, 195] width 7 height 7
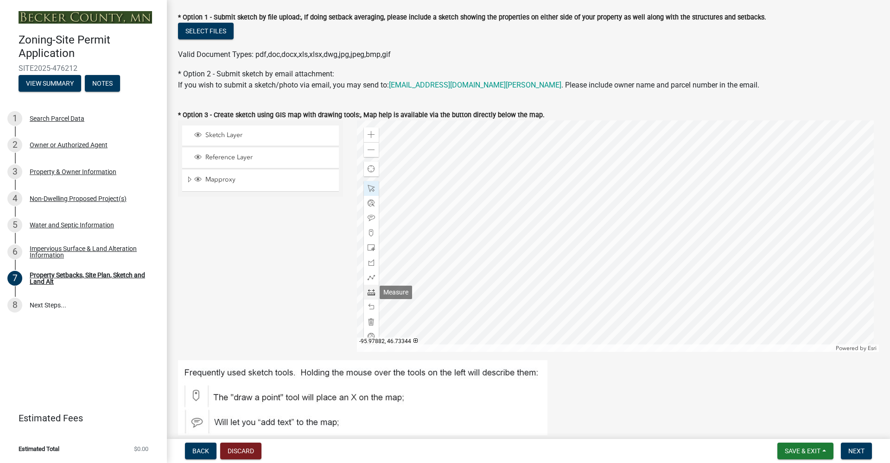
click at [368, 292] on span at bounding box center [370, 292] width 7 height 7
click at [368, 187] on span at bounding box center [370, 188] width 7 height 7
click at [371, 290] on span at bounding box center [370, 292] width 7 height 7
click at [367, 190] on span at bounding box center [370, 188] width 7 height 7
click at [725, 168] on span "Close" at bounding box center [728, 164] width 7 height 7
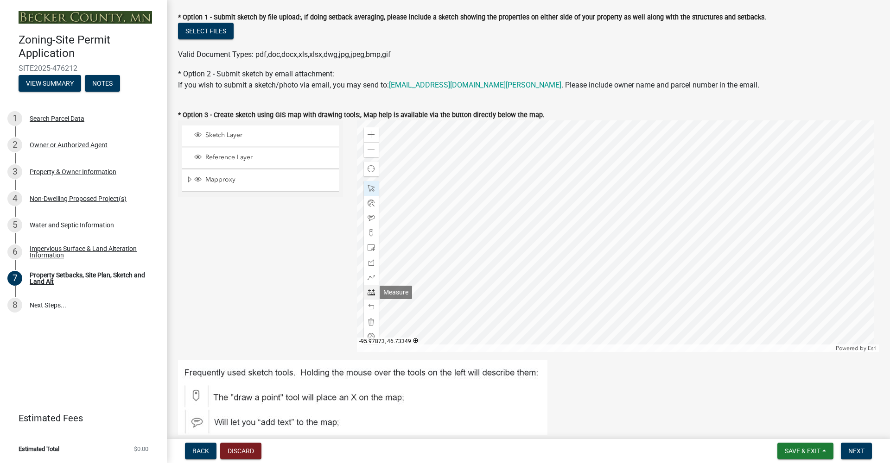
click at [369, 293] on span at bounding box center [370, 292] width 7 height 7
click at [369, 187] on span at bounding box center [370, 188] width 7 height 7
click at [748, 242] on div "Close" at bounding box center [751, 246] width 14 height 13
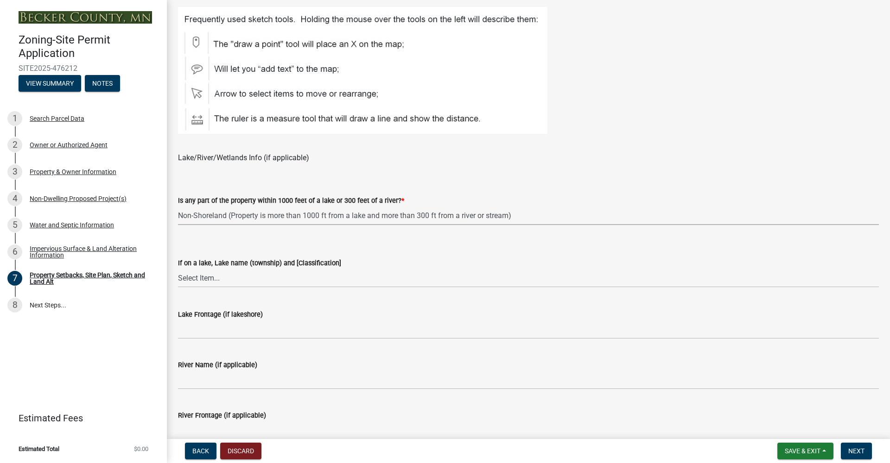
scroll to position [514, 0]
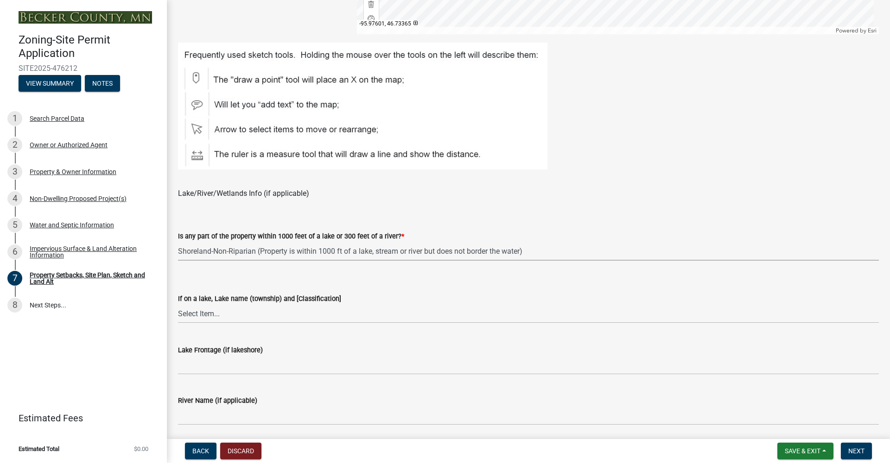
select select "bc359128-44fe-43a6-b559-d4174f4d38cf"
select select "23d9b77f-888b-4fb8-92b8-bb321afa0fee"
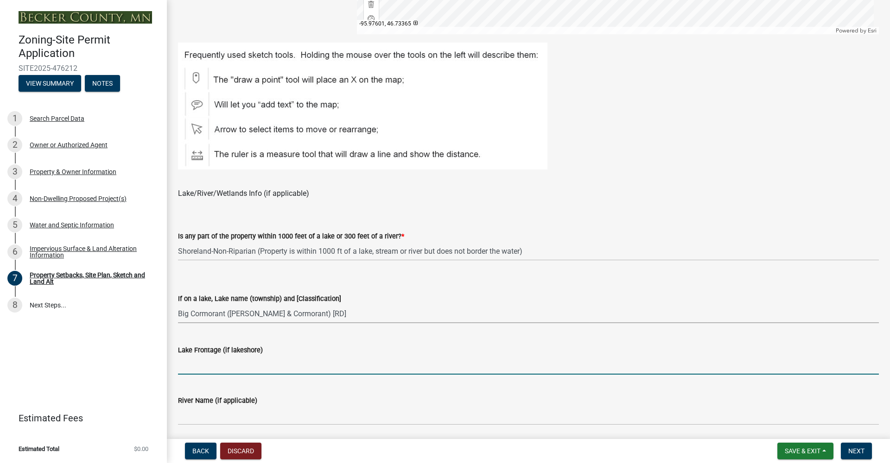
click at [283, 372] on input "Lake Frontage (if lakeshore)" at bounding box center [528, 365] width 701 height 19
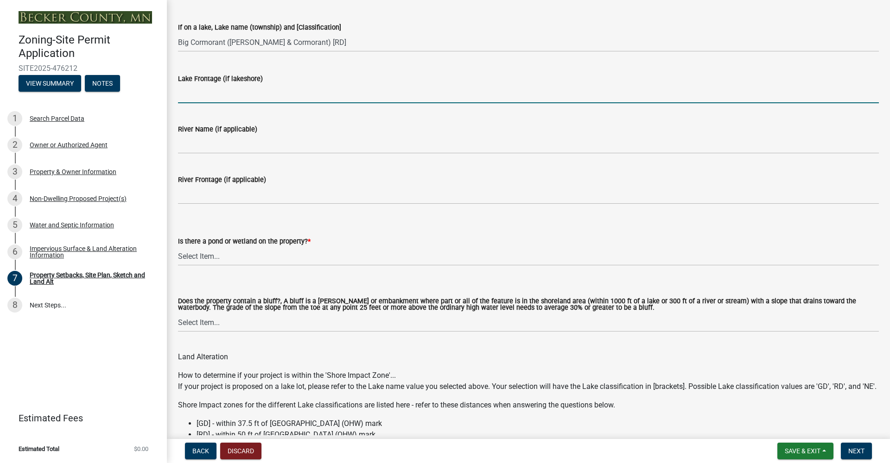
scroll to position [756, 0]
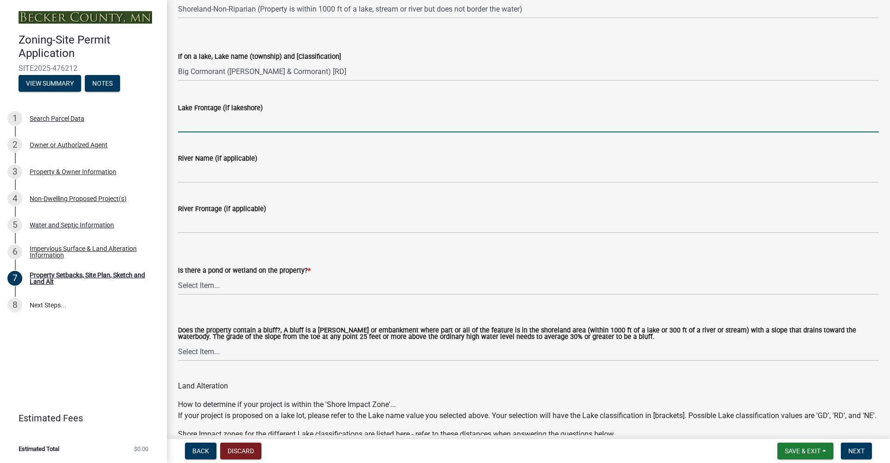
click at [259, 125] on input "Lake Frontage (if lakeshore)" at bounding box center [528, 123] width 701 height 19
type input "[PERSON_NAME]"
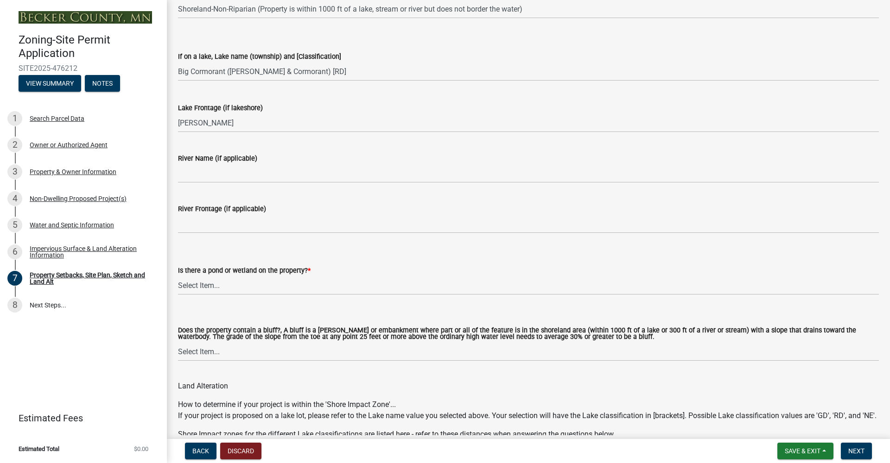
click at [177, 124] on div "Lake Frontage (if lakeshore) [PERSON_NAME]" at bounding box center [528, 110] width 715 height 43
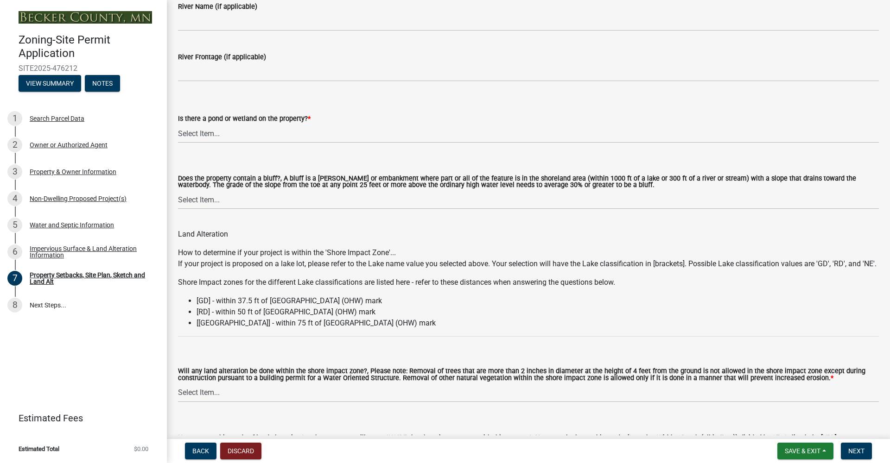
scroll to position [876, 0]
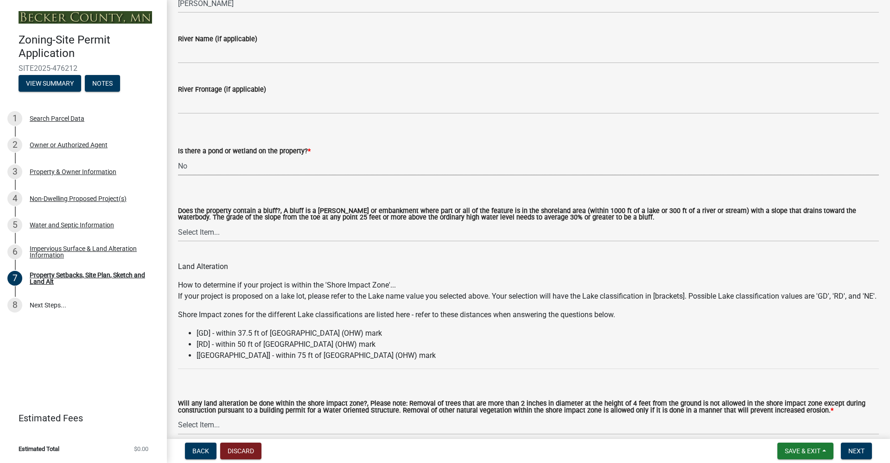
select select "b56a4575-9846-47cf-8067-c59a4853da22"
select select "12f785fb-c378-4b18-841c-21c73dc99083"
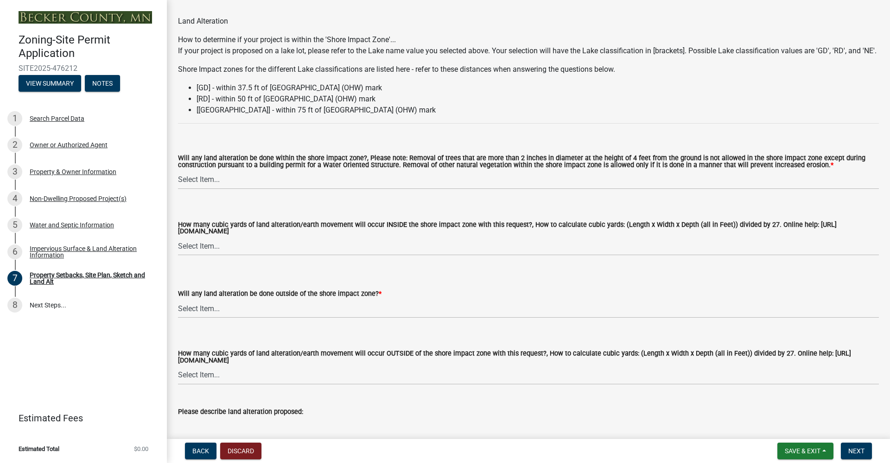
scroll to position [1106, 0]
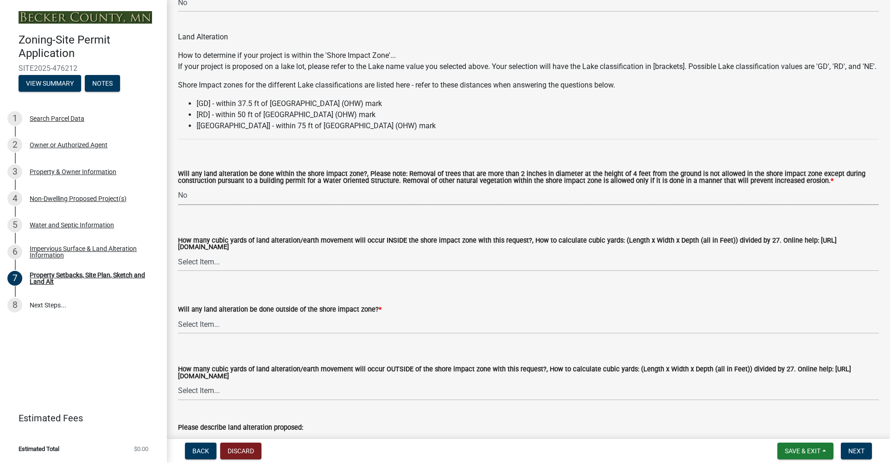
select select "e8ab2dc3-aa3f-46f3-9b4a-37eb25ad84af"
select select "27b2a8b4-abf6-463e-8c0c-7c5d2b4fe26f"
select select "b98836ba-4715-455d-97ab-be9a9df498a8"
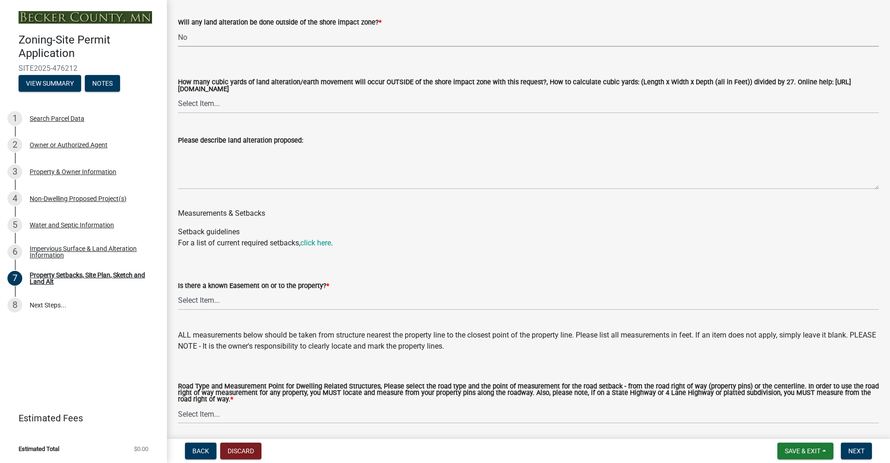
scroll to position [1387, 0]
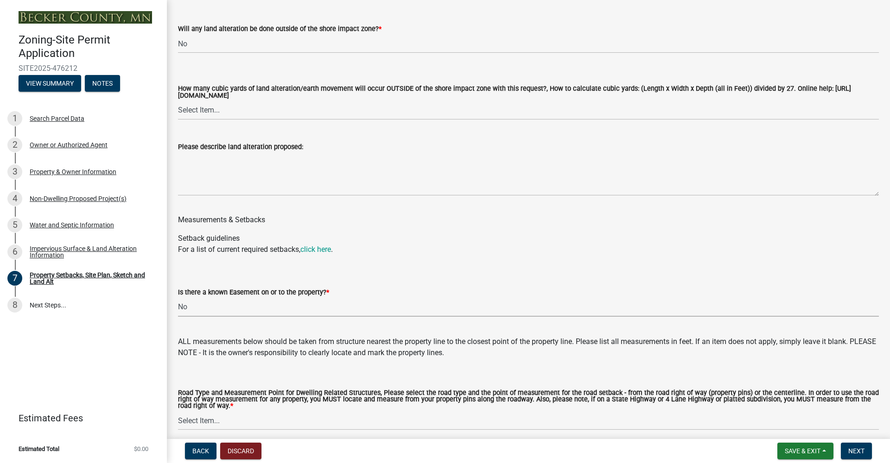
select select "c8b8ea71-7088-4e87-a493-7bc88cc2835b"
select select "a96800da-4e88-4c62-b1ff-2cd17f9e3346"
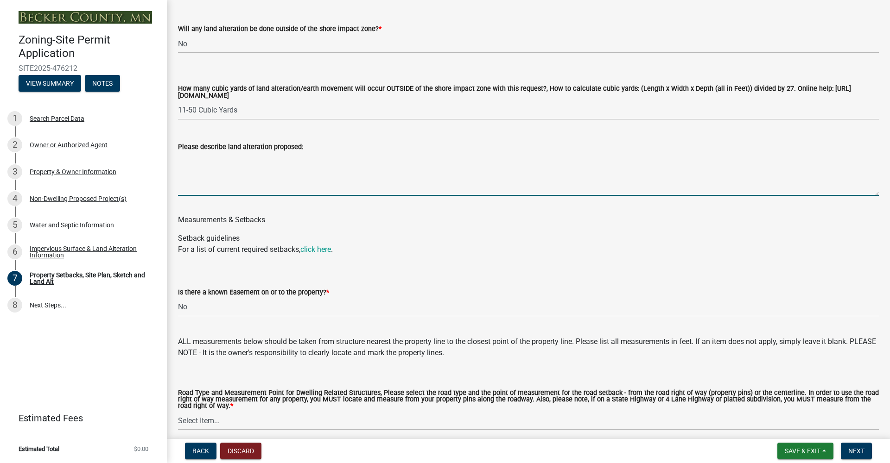
click at [223, 196] on textarea "Please describe land alteration proposed:" at bounding box center [528, 174] width 701 height 44
type textarea "land leveling"
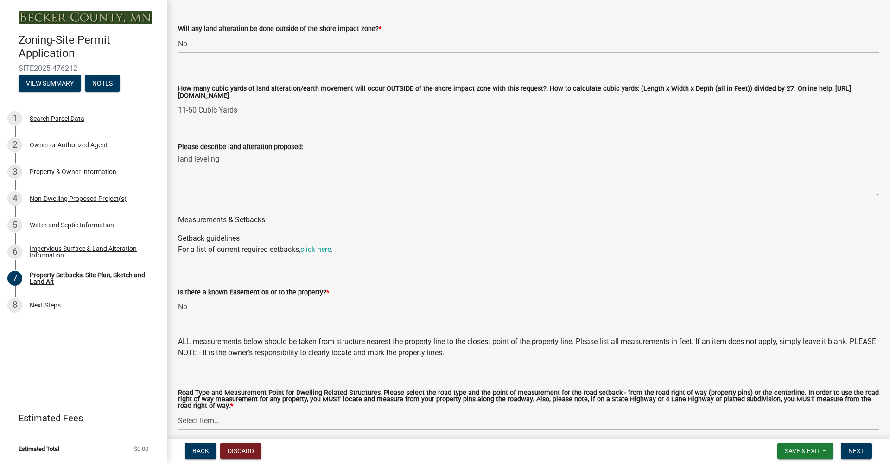
click at [277, 222] on div "Measurements & Setbacks" at bounding box center [528, 214] width 701 height 22
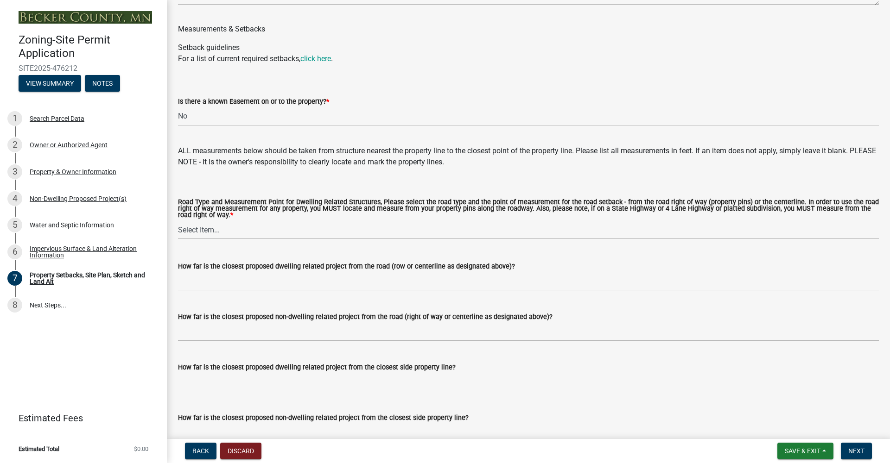
scroll to position [1578, 0]
select select "1418c7e3-4054-4b00-84b5-d09b9560f30a"
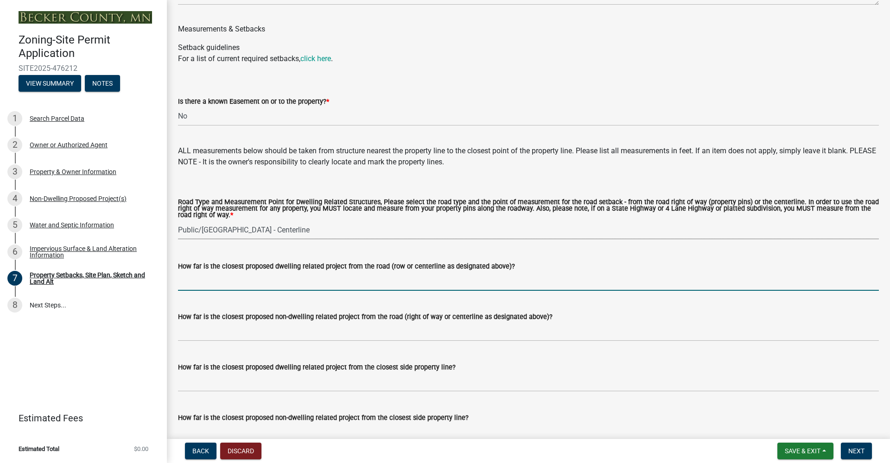
click at [395, 291] on input "How far is the closest proposed dwelling related project from the road (row or …" at bounding box center [528, 281] width 701 height 19
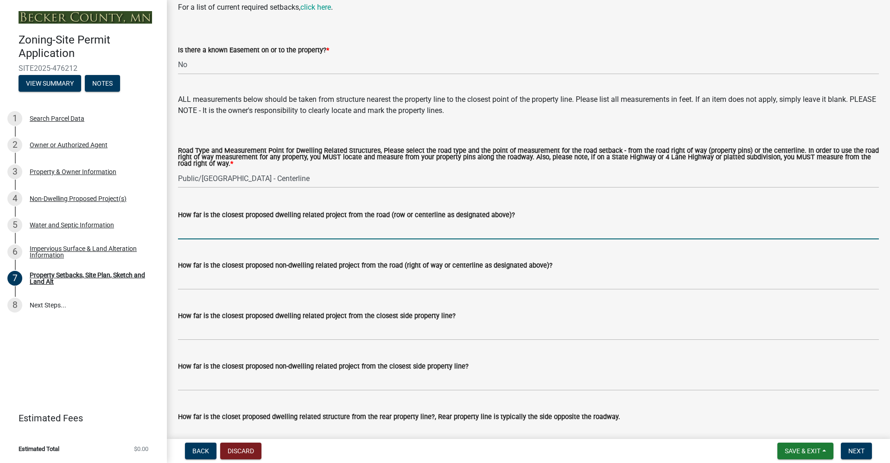
scroll to position [1632, 0]
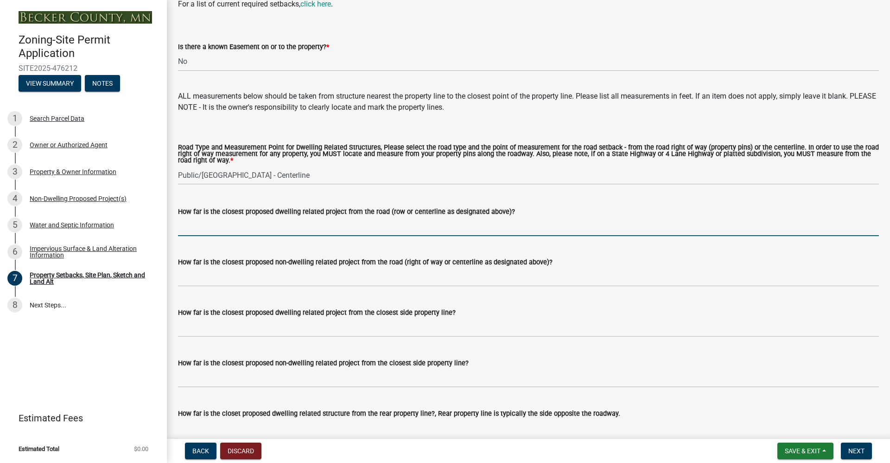
click at [379, 236] on input "How far is the closest proposed dwelling related project from the road (row or …" at bounding box center [528, 226] width 701 height 19
type input "1"
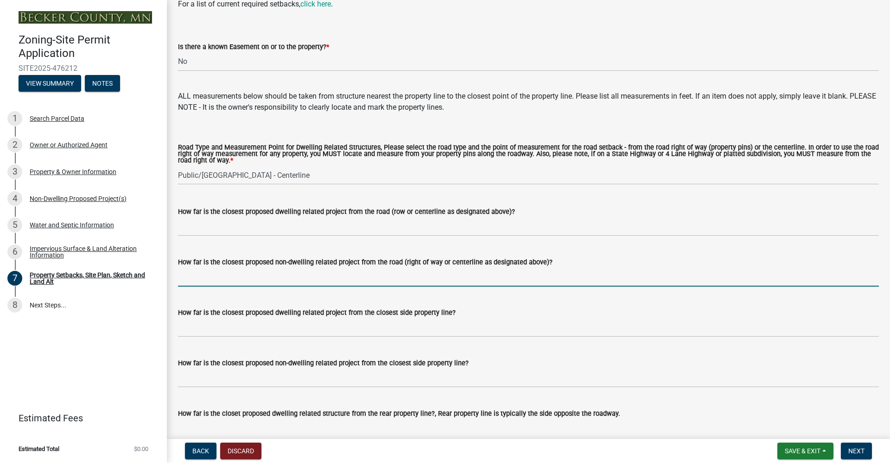
click at [193, 287] on input "How far is the closest proposed non-dwelling related project from the road (rig…" at bounding box center [528, 277] width 701 height 19
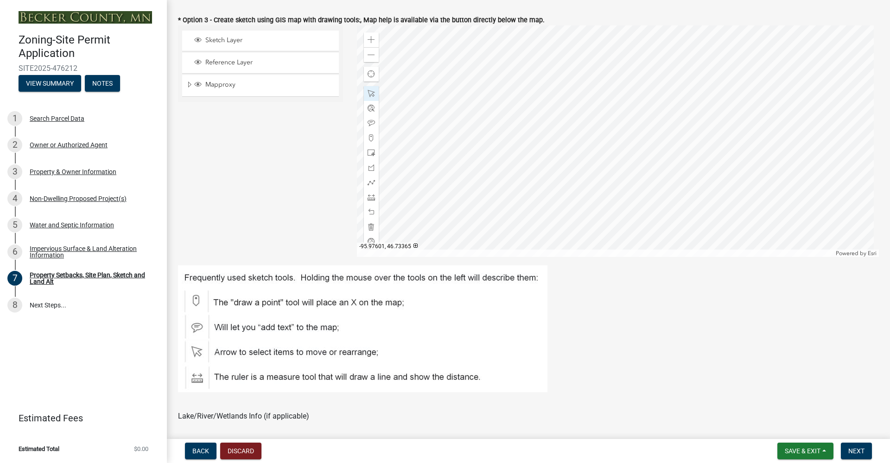
scroll to position [285, 0]
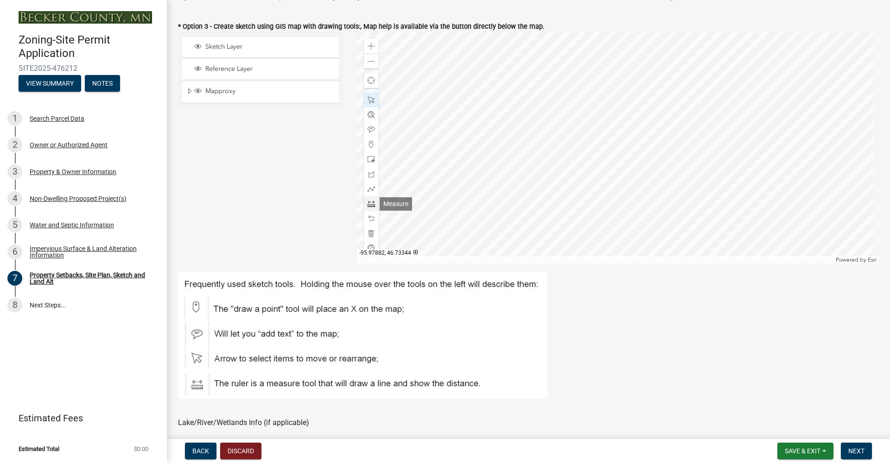
click at [368, 203] on span at bounding box center [370, 203] width 7 height 7
click at [370, 96] on span at bounding box center [370, 99] width 7 height 7
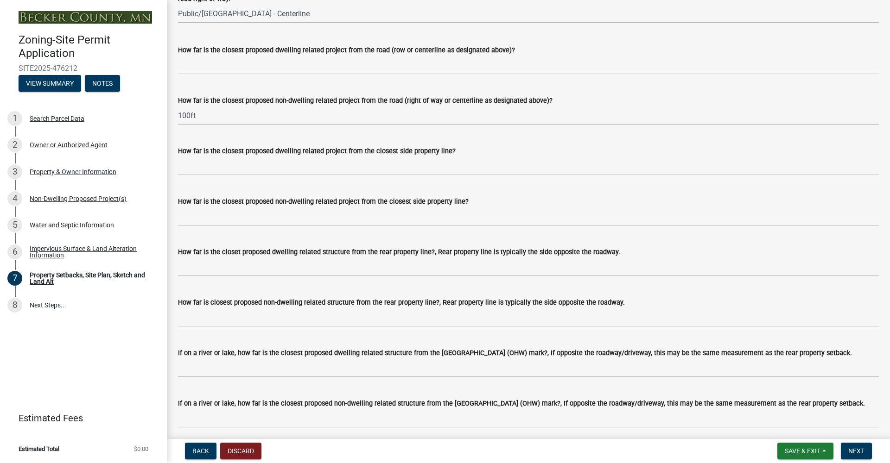
scroll to position [1800, 0]
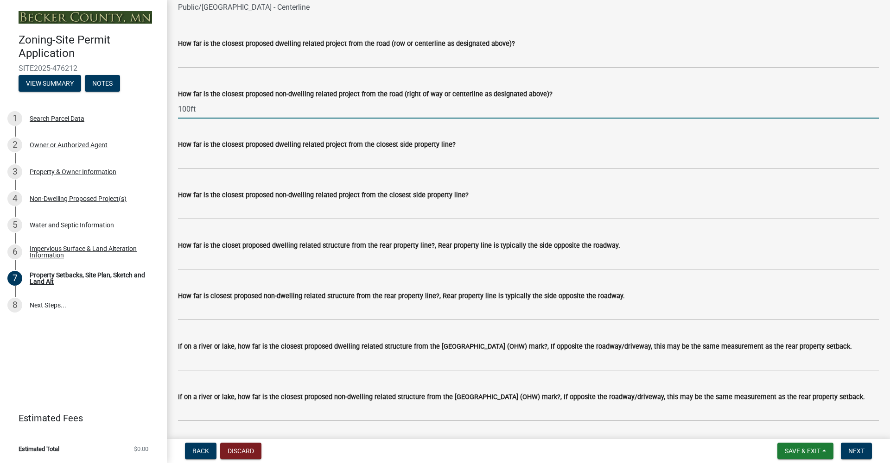
click at [189, 119] on input "100ft" at bounding box center [528, 109] width 701 height 19
type input "115ft"
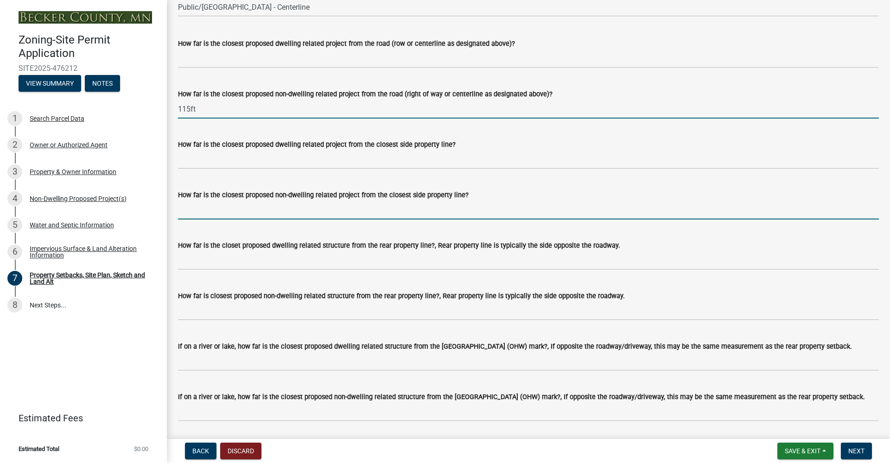
click at [211, 220] on input "How far is the closest proposed non-dwelling related project from the closest s…" at bounding box center [528, 210] width 701 height 19
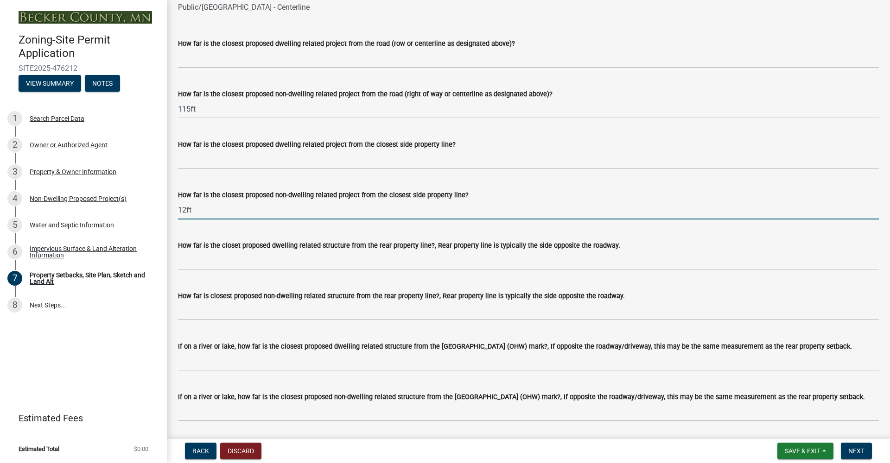
type input "12ft"
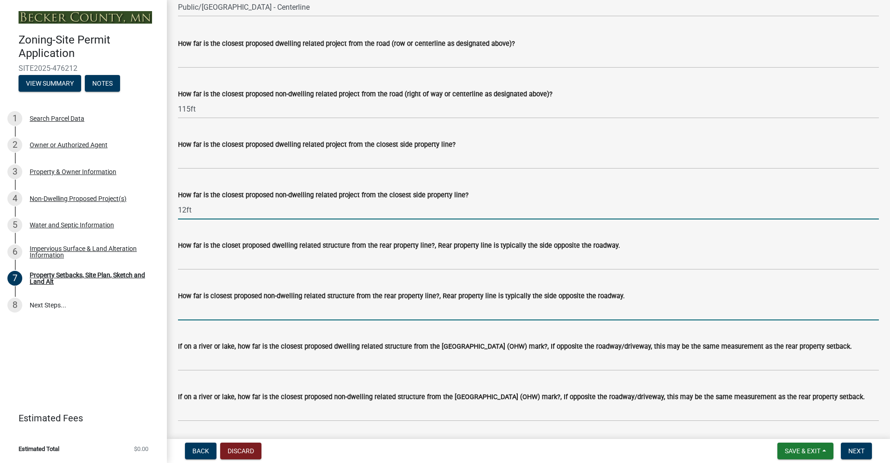
click at [307, 321] on input "How far is closest proposed non-dwelling related structure from the rear proper…" at bounding box center [528, 311] width 701 height 19
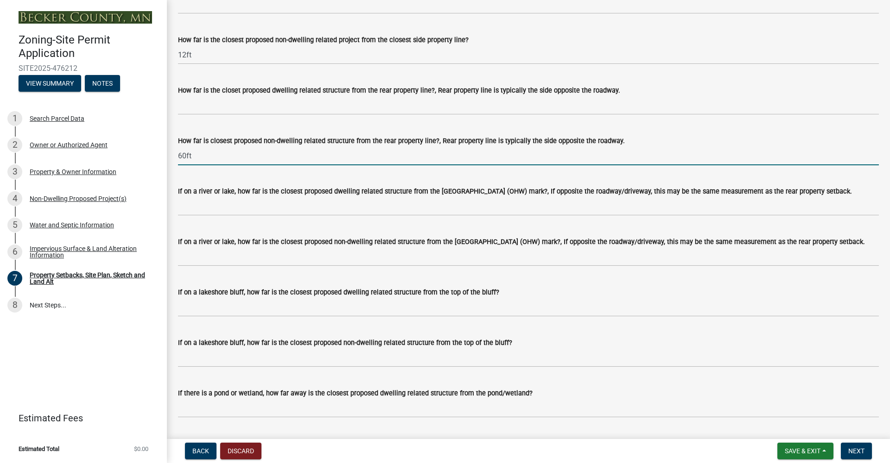
scroll to position [1952, 0]
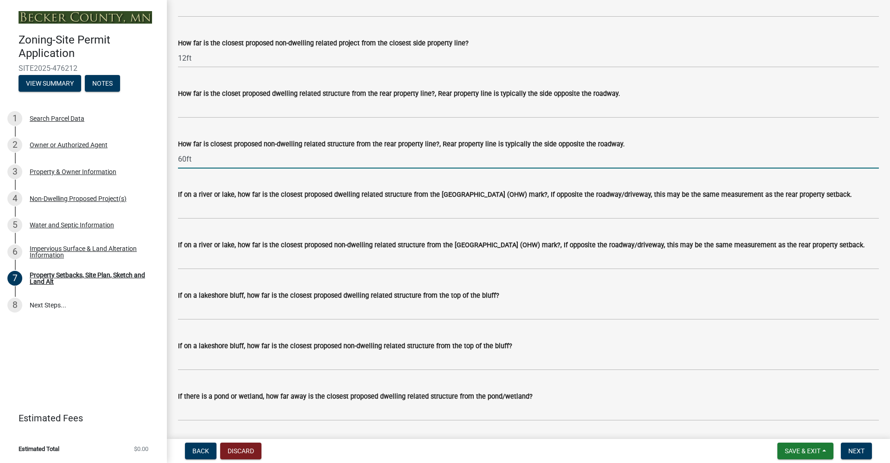
type input "60ft"
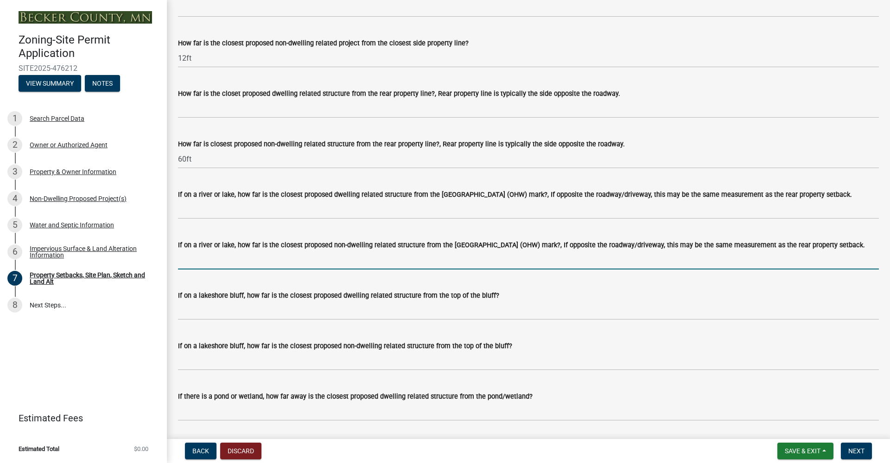
click at [191, 270] on input "If on a river or lake, how far is the closest proposed non-dwelling related str…" at bounding box center [528, 260] width 701 height 19
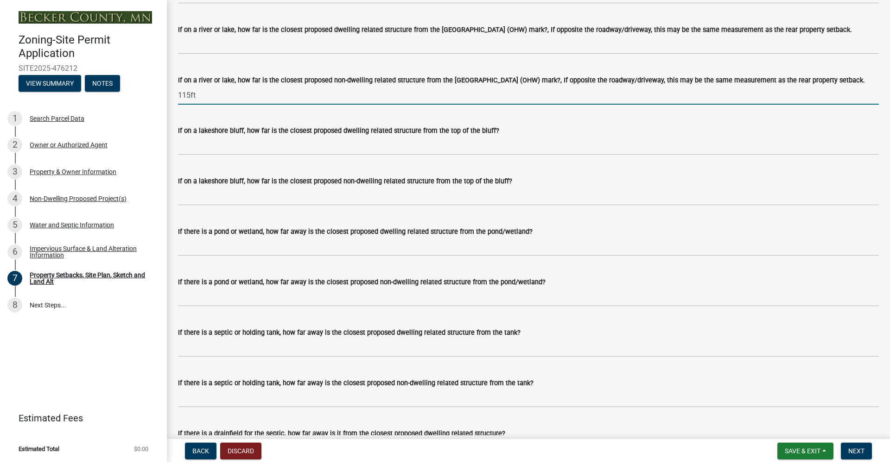
scroll to position [2098, 0]
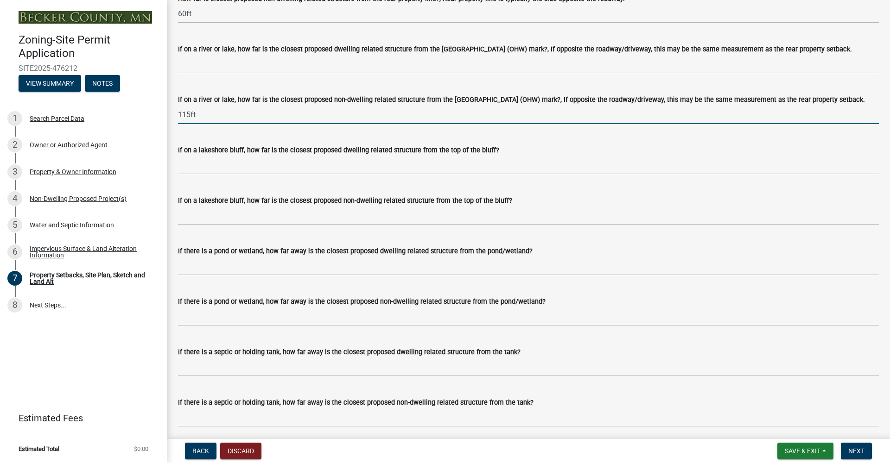
type input "115ft"
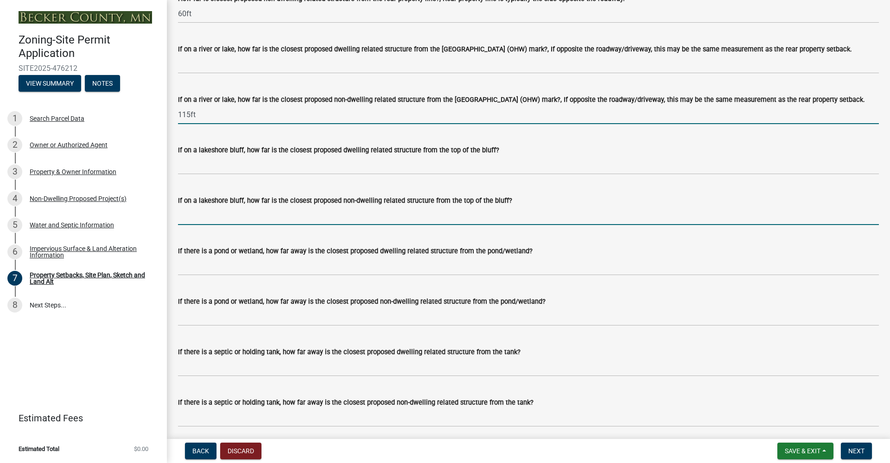
click at [206, 225] on input "If on a lakeshore bluff, how far is the closest proposed non-dwelling related s…" at bounding box center [528, 215] width 701 height 19
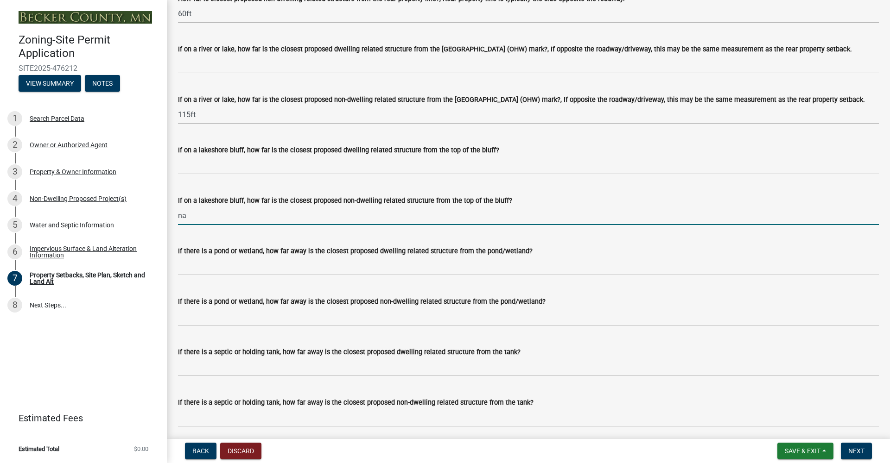
type input "n"
type input "NA"
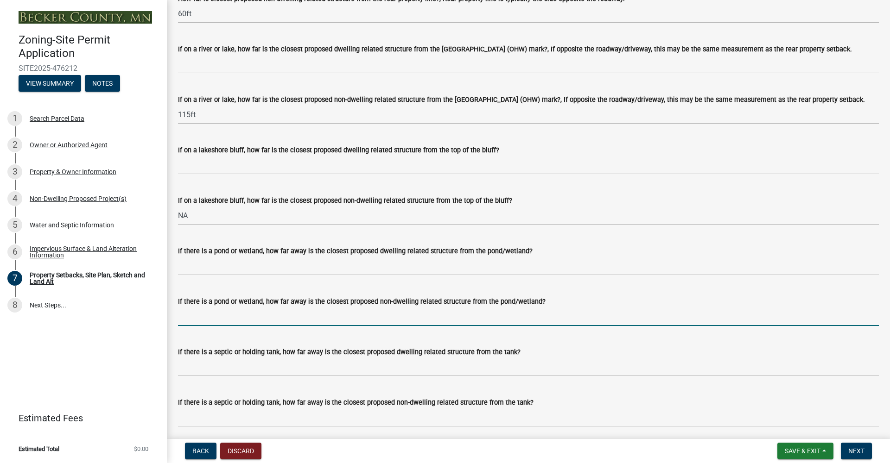
click at [268, 326] on input "If there is a pond or wetland, how far away is the closest proposed non-dwellin…" at bounding box center [528, 316] width 701 height 19
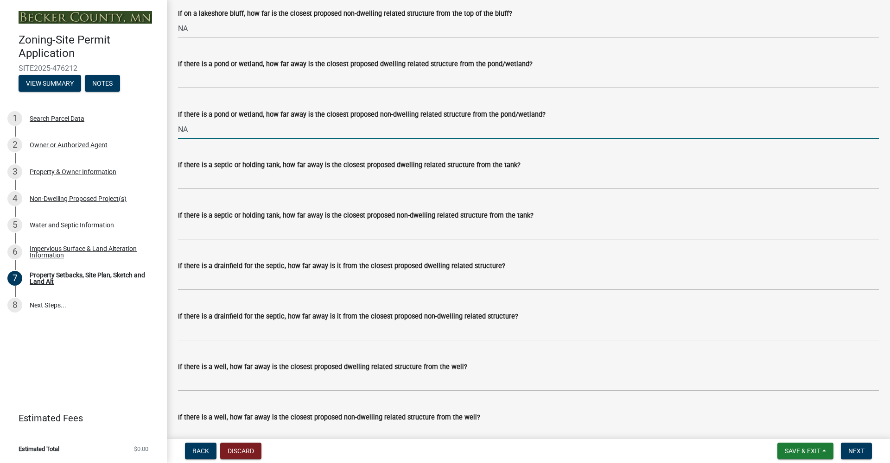
scroll to position [2276, 0]
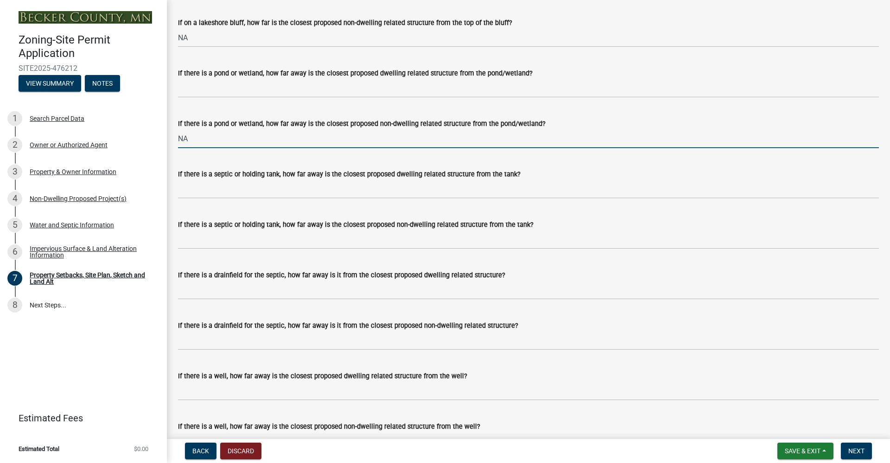
type input "NA"
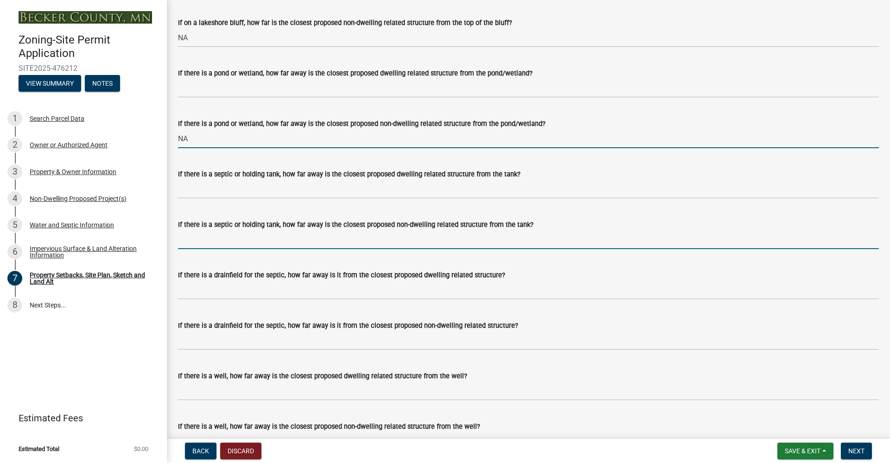
click at [266, 249] on input "If there is a septic or holding tank, how far away is the closest proposed non-…" at bounding box center [528, 239] width 701 height 19
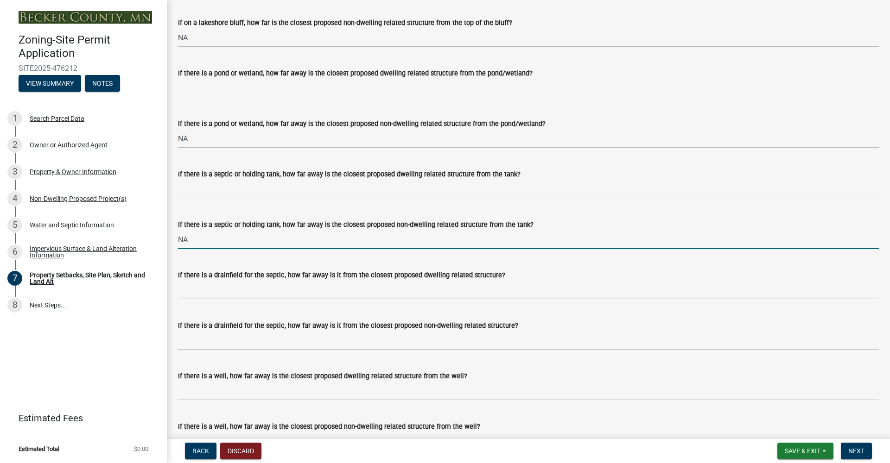
type input "NA"
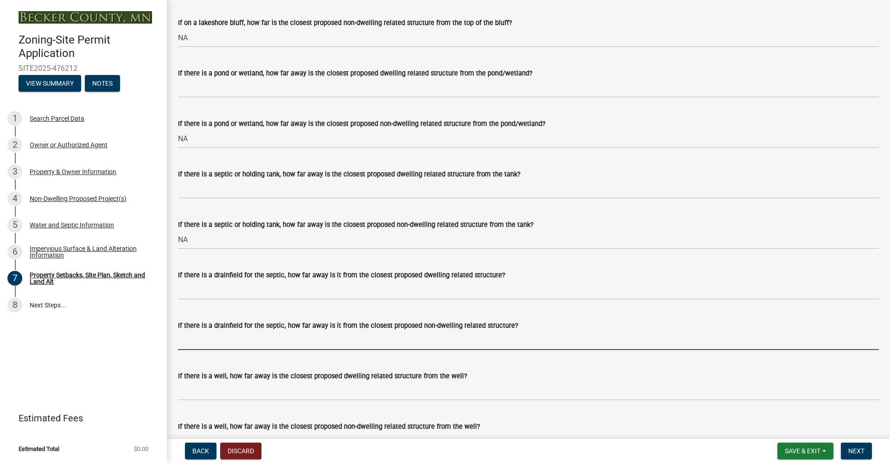
click at [230, 350] on input "If there is a drainfield for the septic, how far away is it from the closest pr…" at bounding box center [528, 340] width 701 height 19
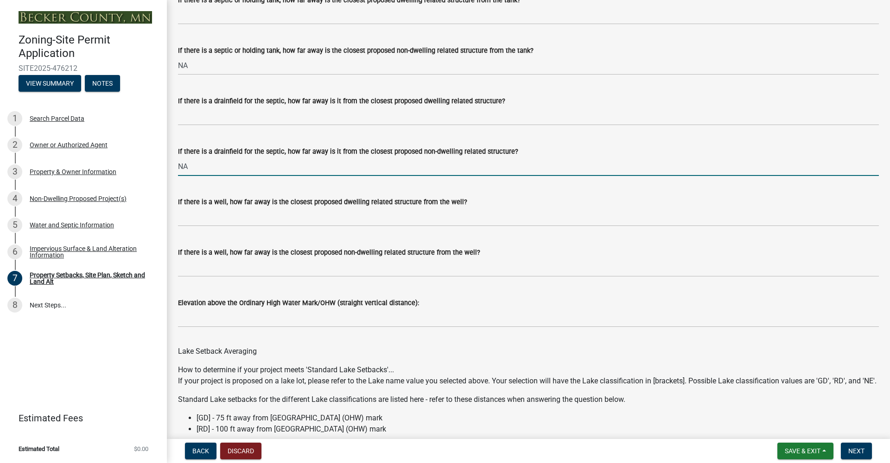
scroll to position [2437, 0]
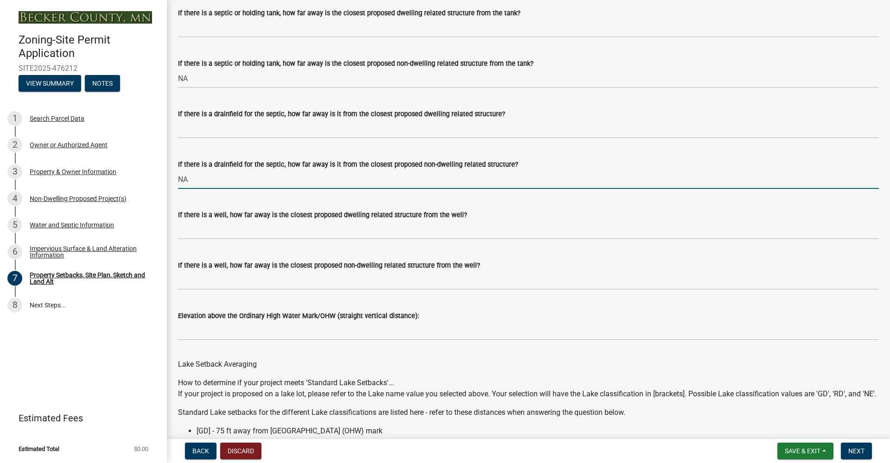
type input "NA"
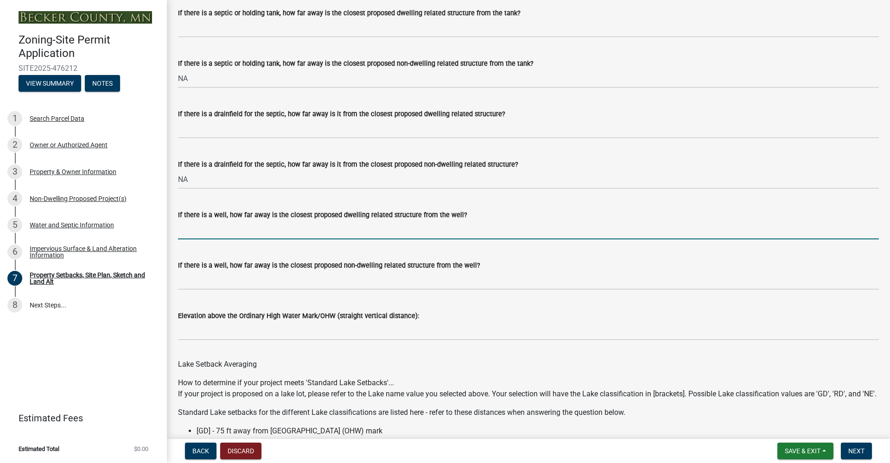
click at [286, 240] on input "If there is a well, how far away is the closest proposed dwelling related struc…" at bounding box center [528, 230] width 701 height 19
type input "N"
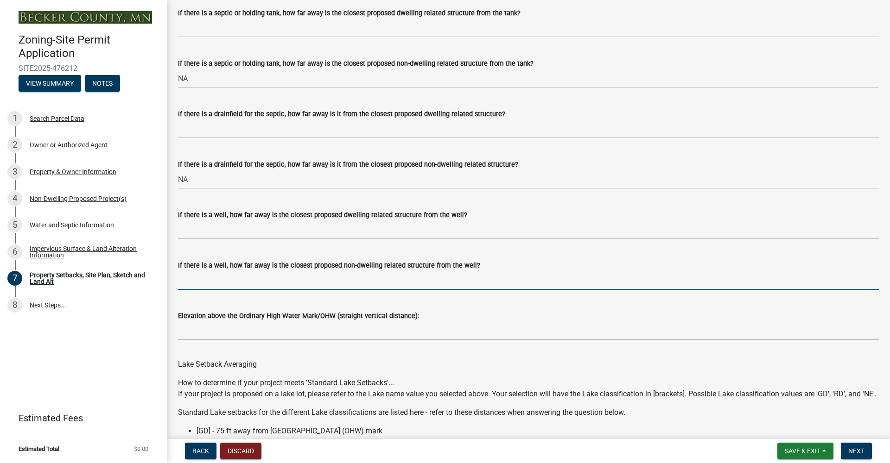
click at [249, 290] on input "If there is a well, how far away is the closest proposed non-dwelling related s…" at bounding box center [528, 280] width 701 height 19
type input "NA"
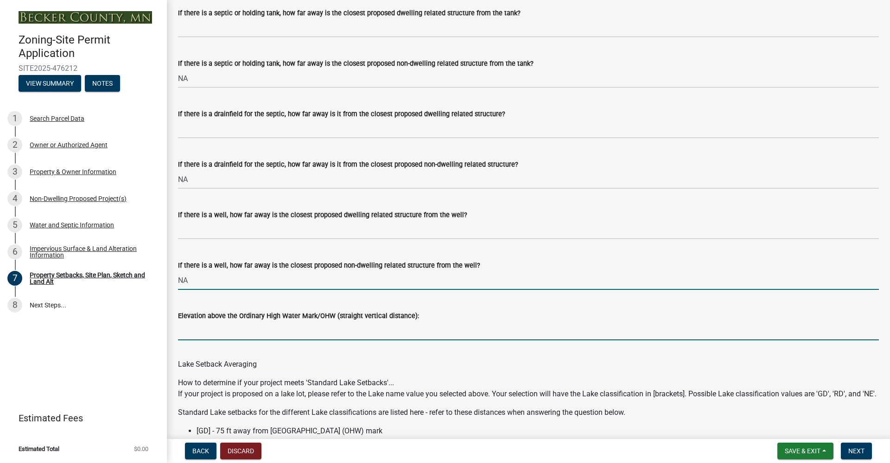
click at [278, 341] on input "Elevation above the Ordinary High Water Mark/OHW (straight vertical distance):" at bounding box center [528, 331] width 701 height 19
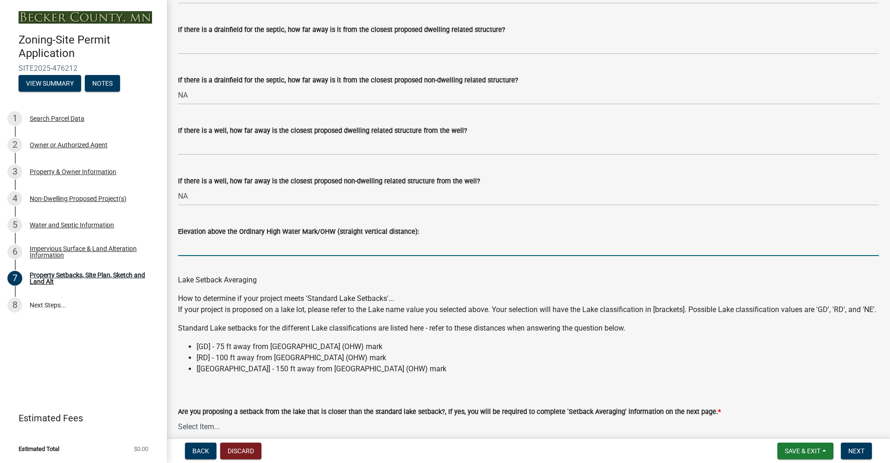
scroll to position [2534, 0]
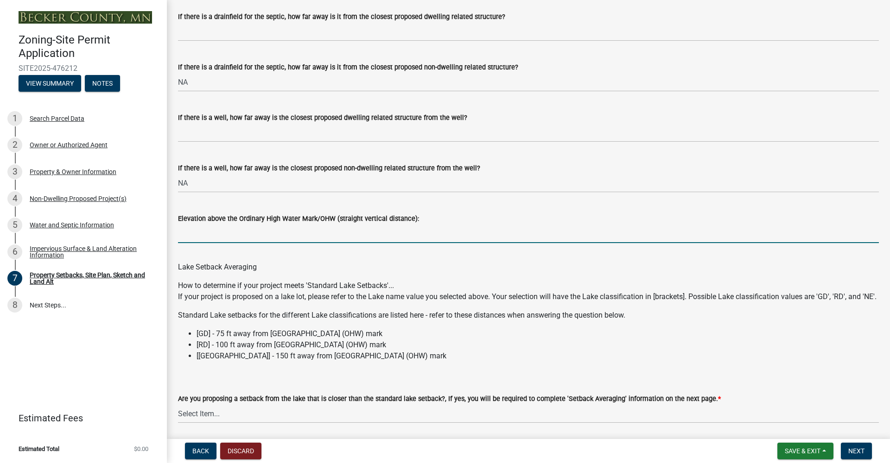
click at [218, 243] on input "Elevation above the Ordinary High Water Mark/OHW (straight vertical distance):" at bounding box center [528, 233] width 701 height 19
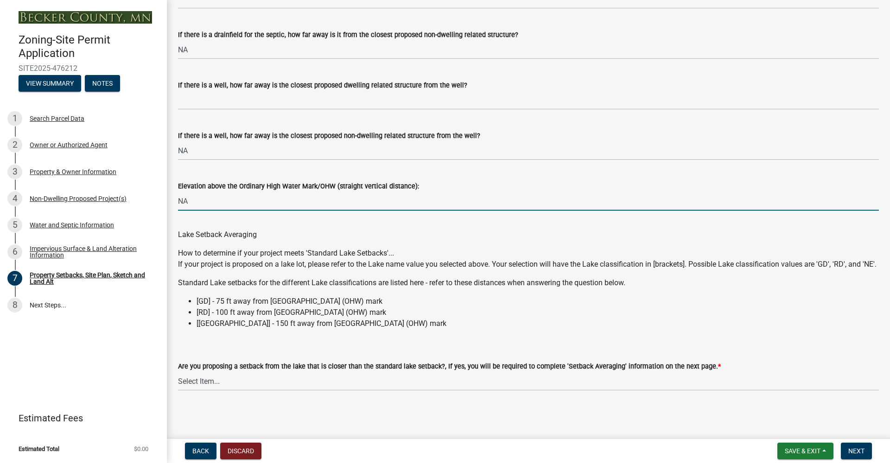
type input "NA"
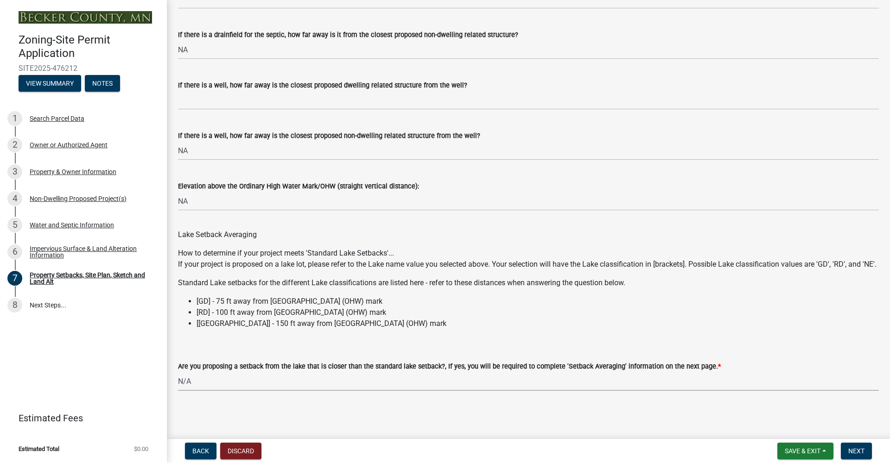
select select "4421853d-5e11-4b64-95ec-6c47066881cc"
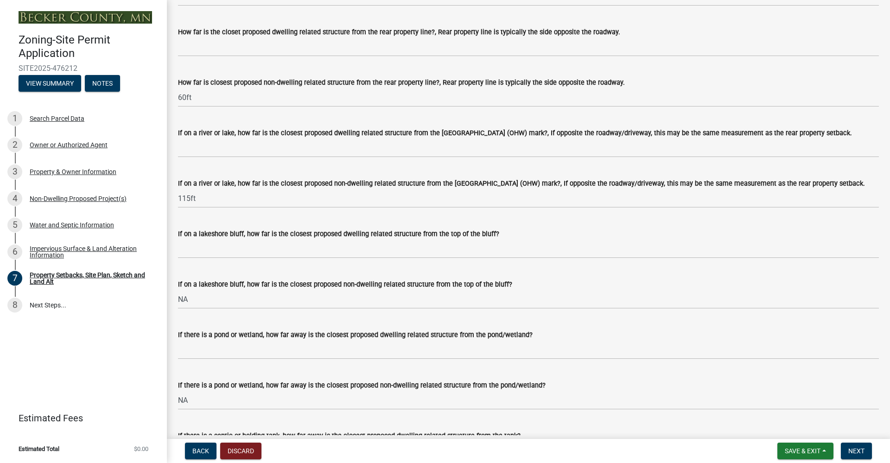
scroll to position [2020, 0]
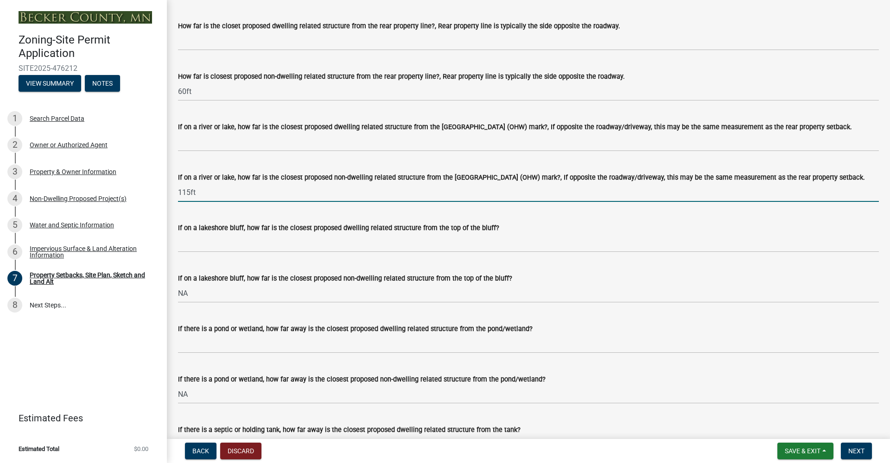
click at [210, 202] on input "115ft" at bounding box center [528, 192] width 701 height 19
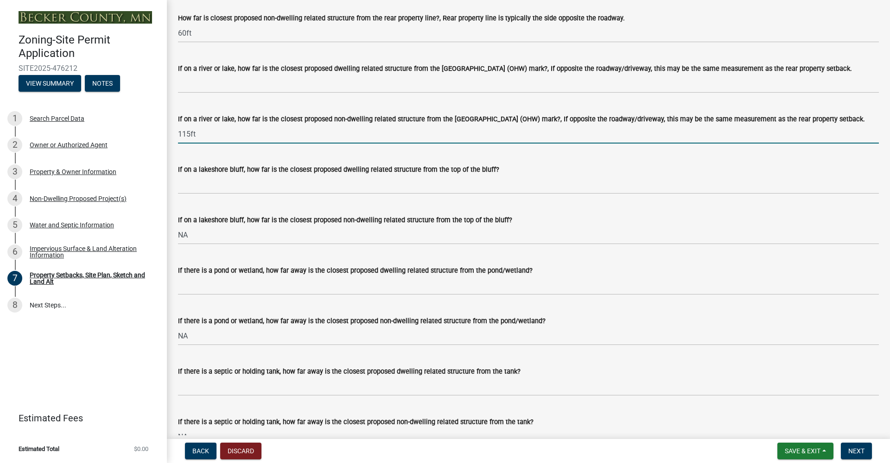
scroll to position [2066, 0]
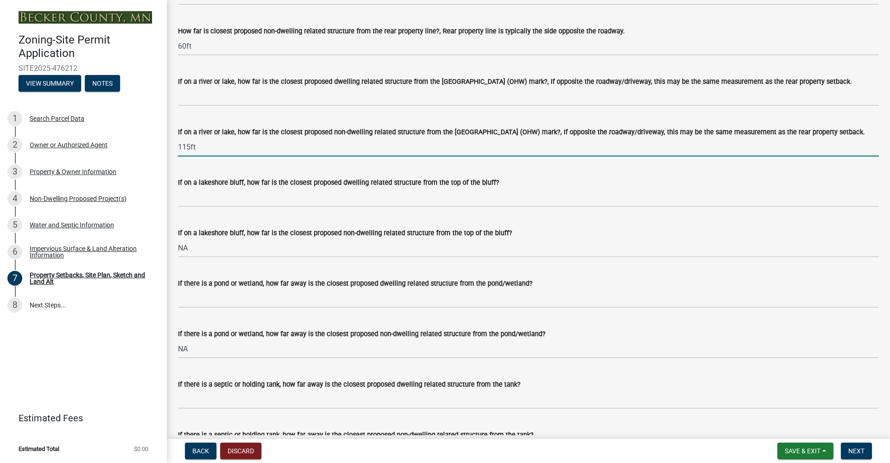
click at [199, 157] on input "115ft" at bounding box center [528, 147] width 701 height 19
type input "1"
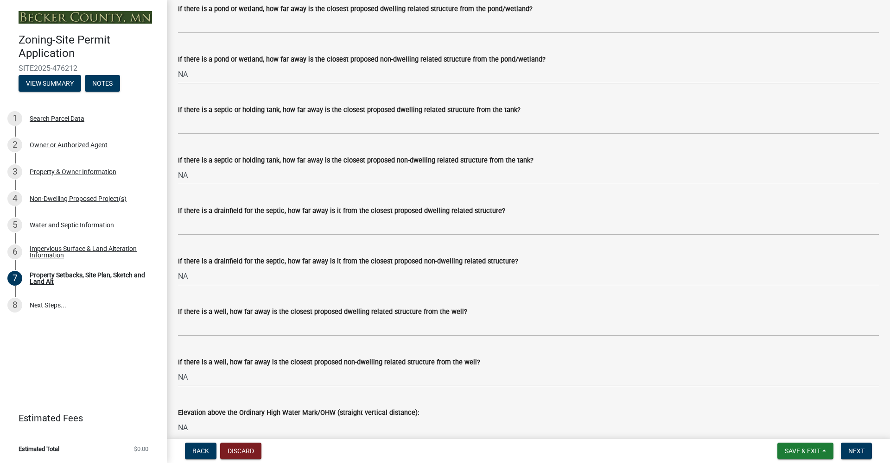
scroll to position [2602, 0]
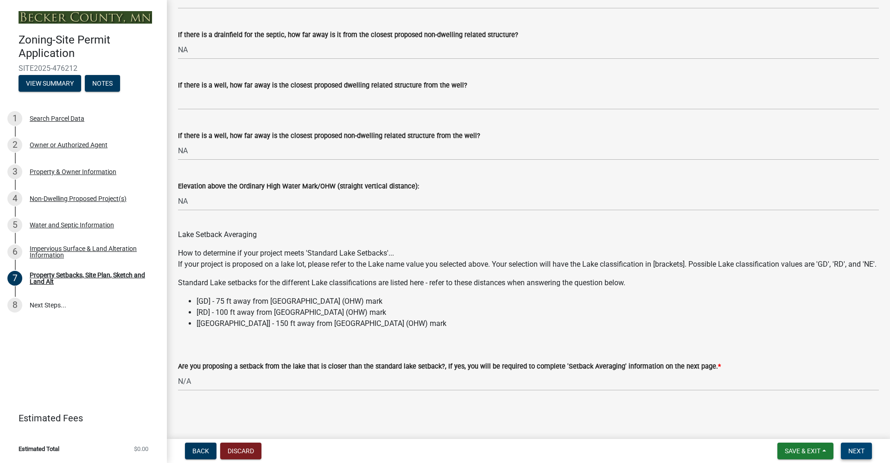
type input "NA"
click at [853, 451] on span "Next" at bounding box center [856, 451] width 16 height 7
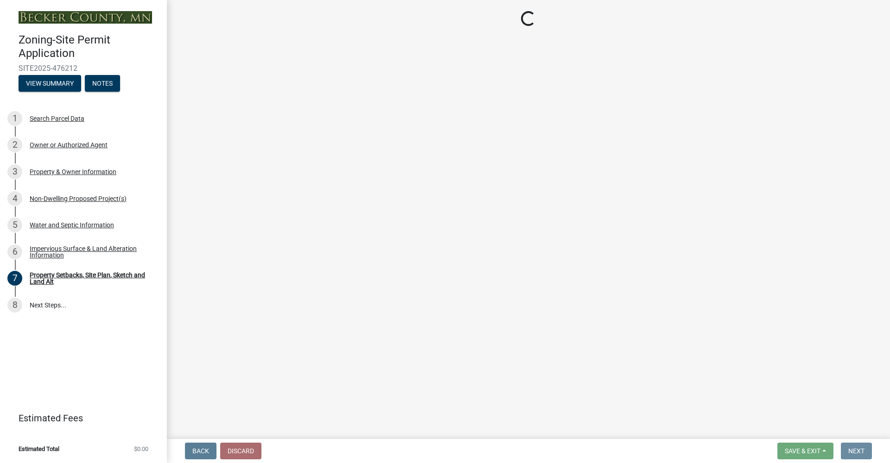
scroll to position [0, 0]
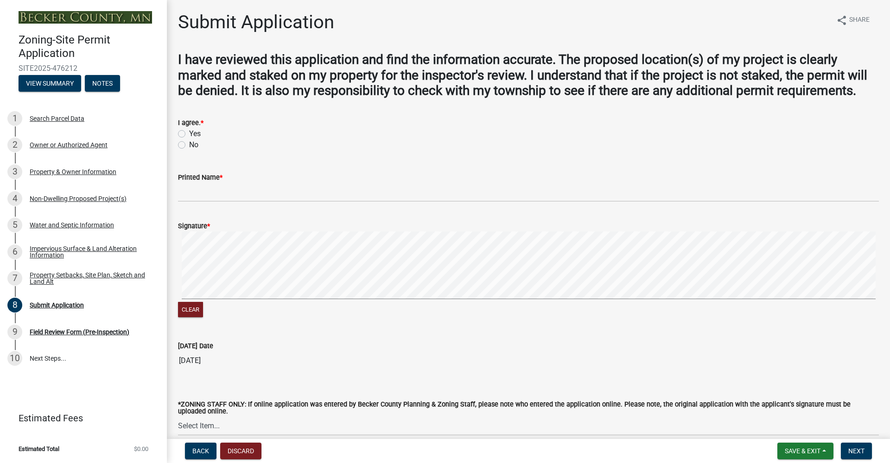
click at [189, 139] on label "Yes" at bounding box center [195, 133] width 12 height 11
click at [189, 134] on input "Yes" at bounding box center [192, 131] width 6 height 6
radio input "true"
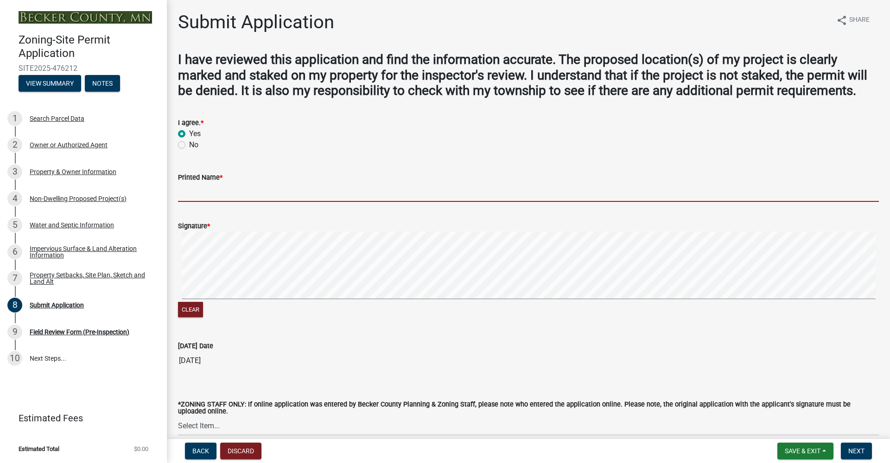
click at [215, 202] on input "Printed Name *" at bounding box center [528, 192] width 701 height 19
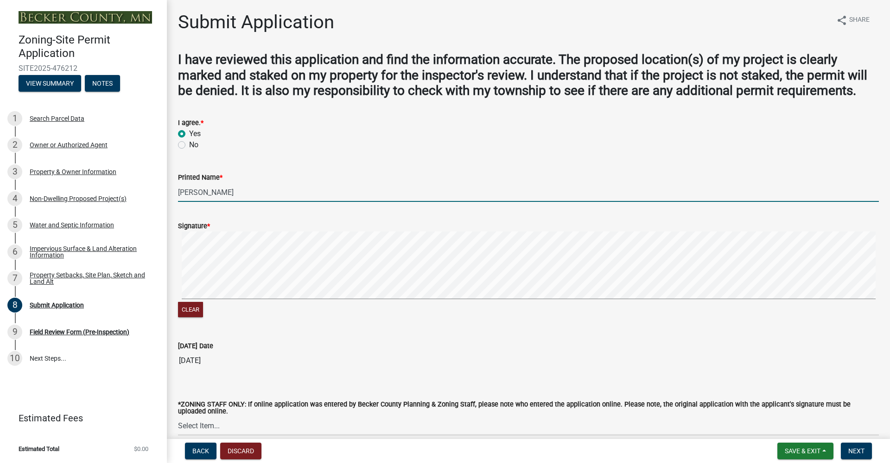
type input "[PERSON_NAME]"
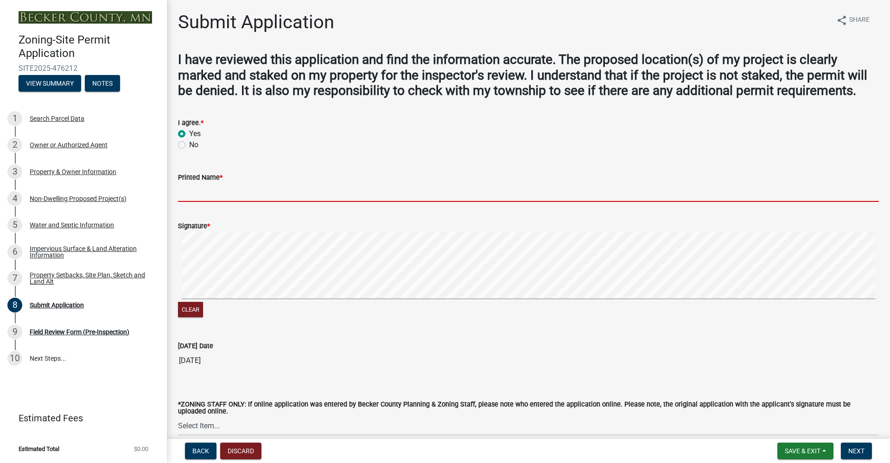
type input "[PERSON_NAME]"
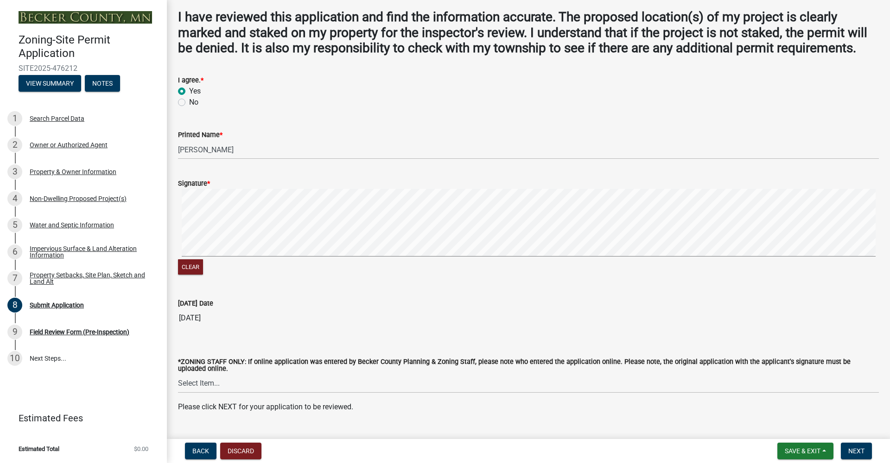
scroll to position [77, 0]
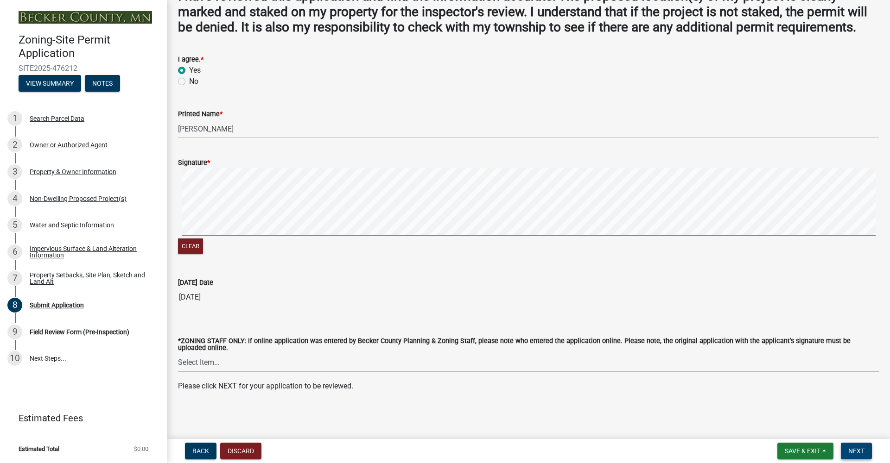
click at [857, 450] on span "Next" at bounding box center [856, 451] width 16 height 7
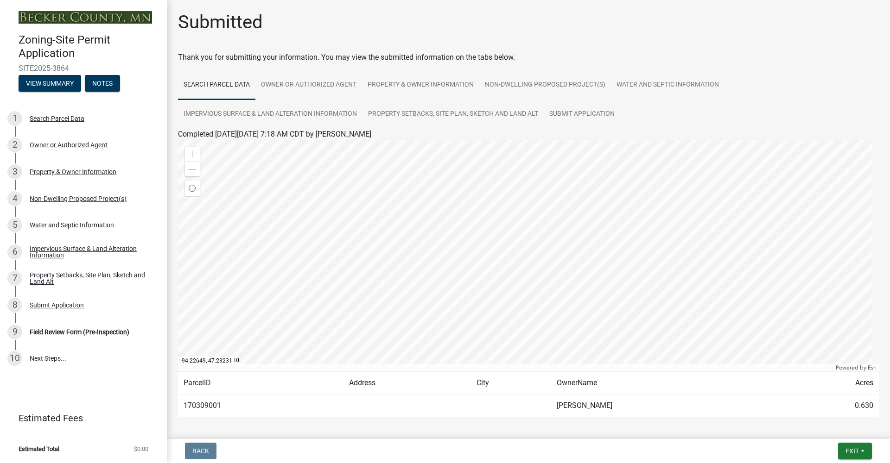
scroll to position [36, 0]
